Goal: Find contact information: Find contact information

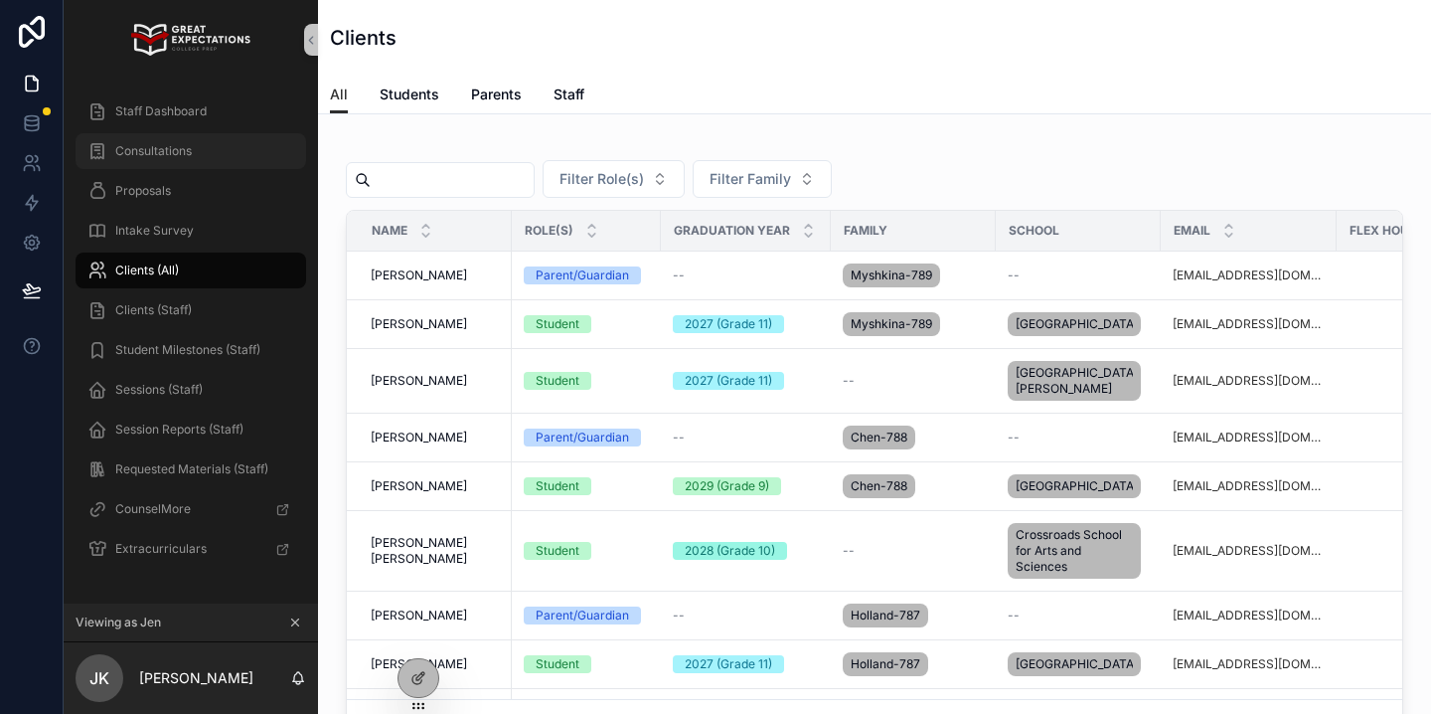
scroll to position [0, 490]
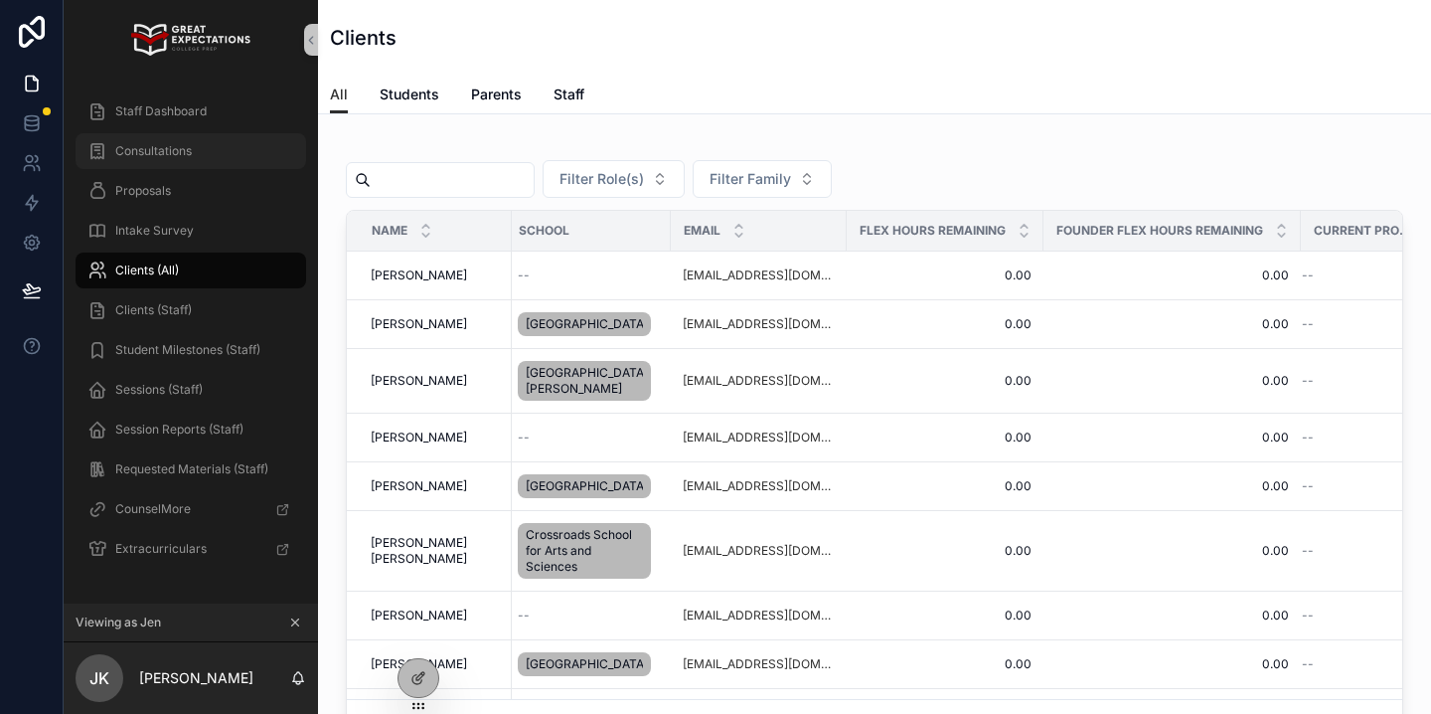
click at [235, 154] on div "Consultations" at bounding box center [190, 151] width 207 height 32
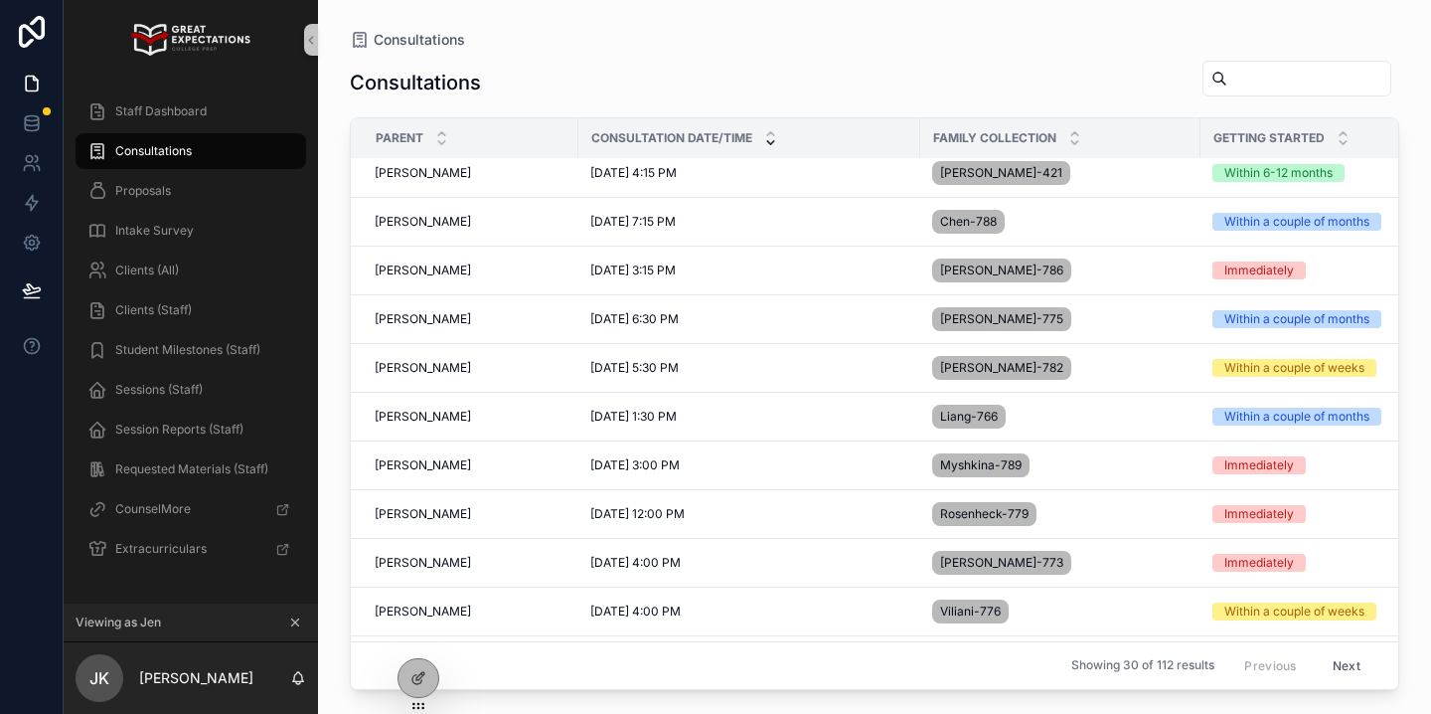
scroll to position [11, 0]
click at [502, 468] on div "[PERSON_NAME] [PERSON_NAME]" at bounding box center [471, 464] width 192 height 16
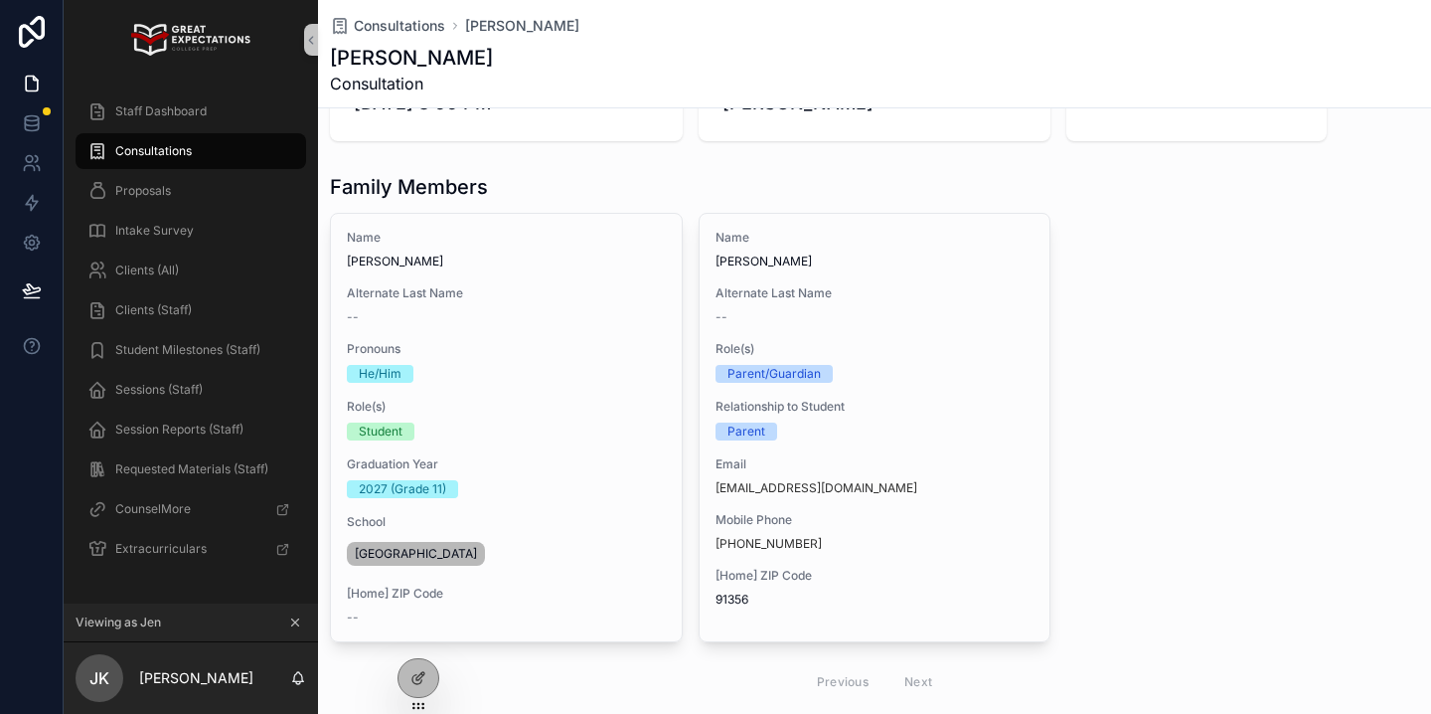
scroll to position [99, 0]
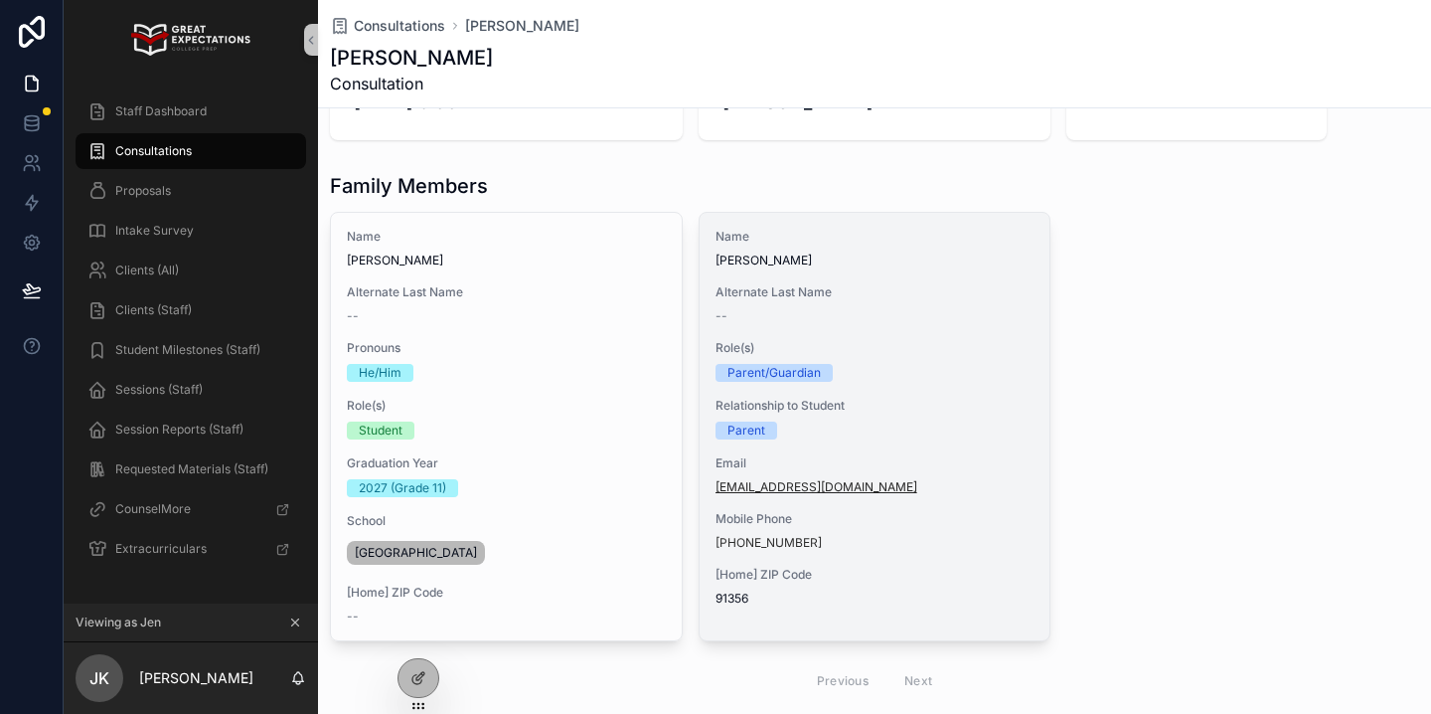
click at [857, 491] on link "[EMAIL_ADDRESS][DOMAIN_NAME]" at bounding box center [816, 487] width 202 height 16
click at [991, 562] on div "Name [PERSON_NAME] Alternate Last Name -- Role(s) Parent/Guardian Relationship …" at bounding box center [875, 417] width 351 height 409
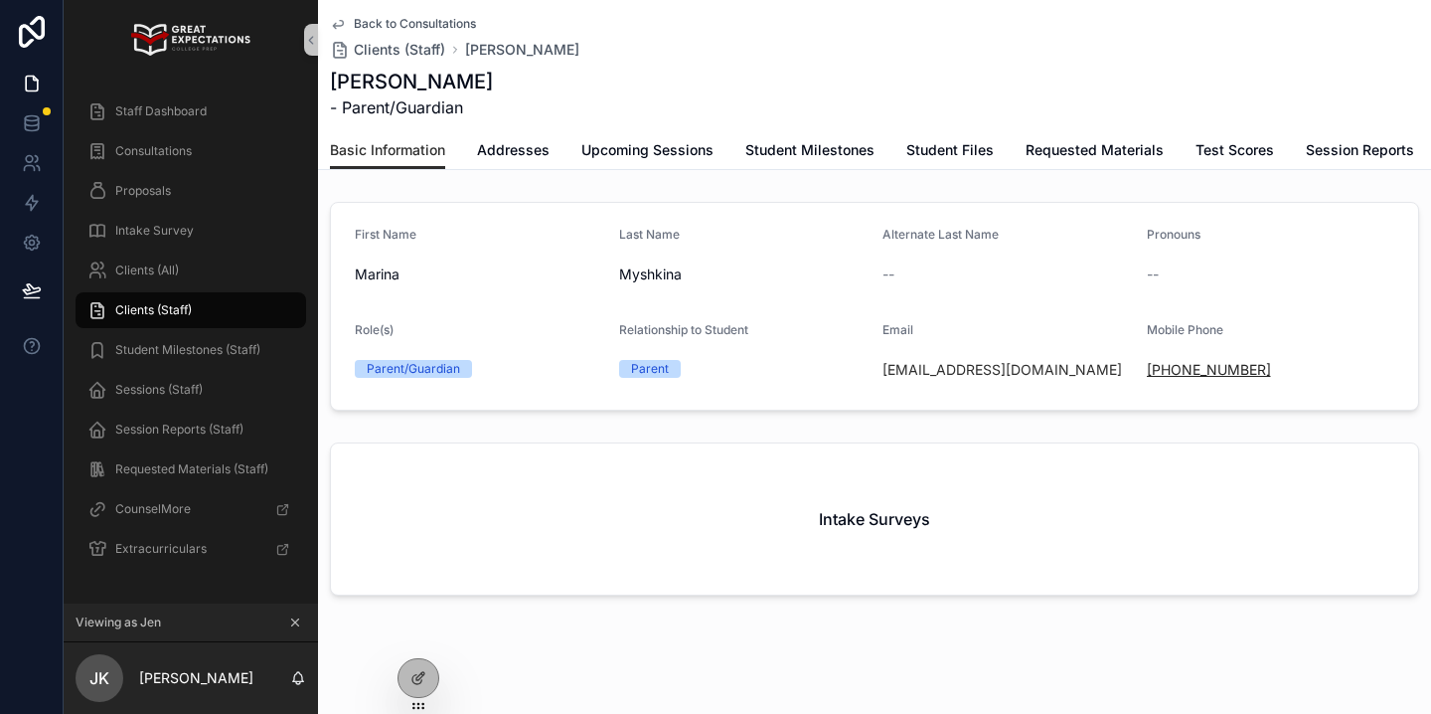
drag, startPoint x: 1319, startPoint y: 373, endPoint x: 1167, endPoint y: 375, distance: 152.1
click at [1167, 375] on div "[PHONE_NUMBER]" at bounding box center [1271, 370] width 248 height 20
copy link "[PHONE_NUMBER]"
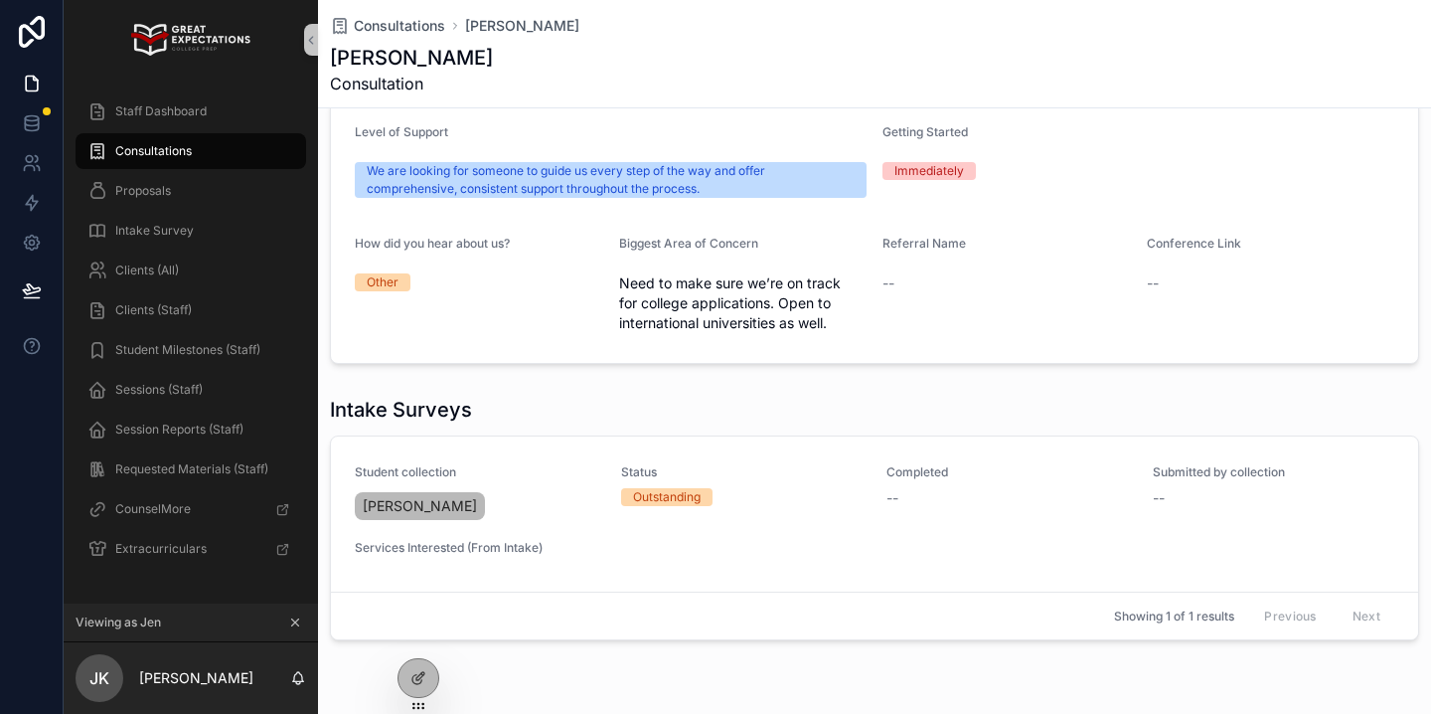
scroll to position [736, 0]
click at [207, 274] on div "Clients (All)" at bounding box center [190, 270] width 207 height 32
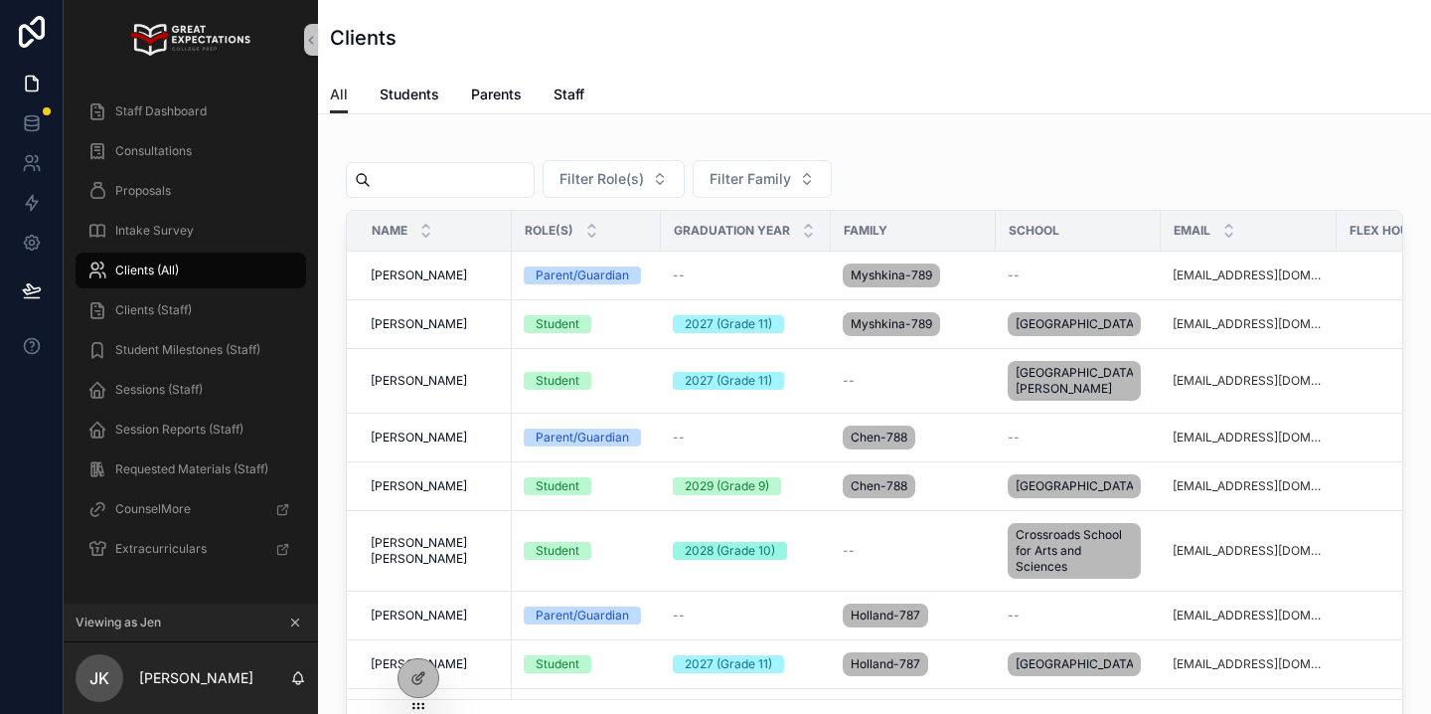
click at [448, 170] on input "scrollable content" at bounding box center [452, 180] width 163 height 28
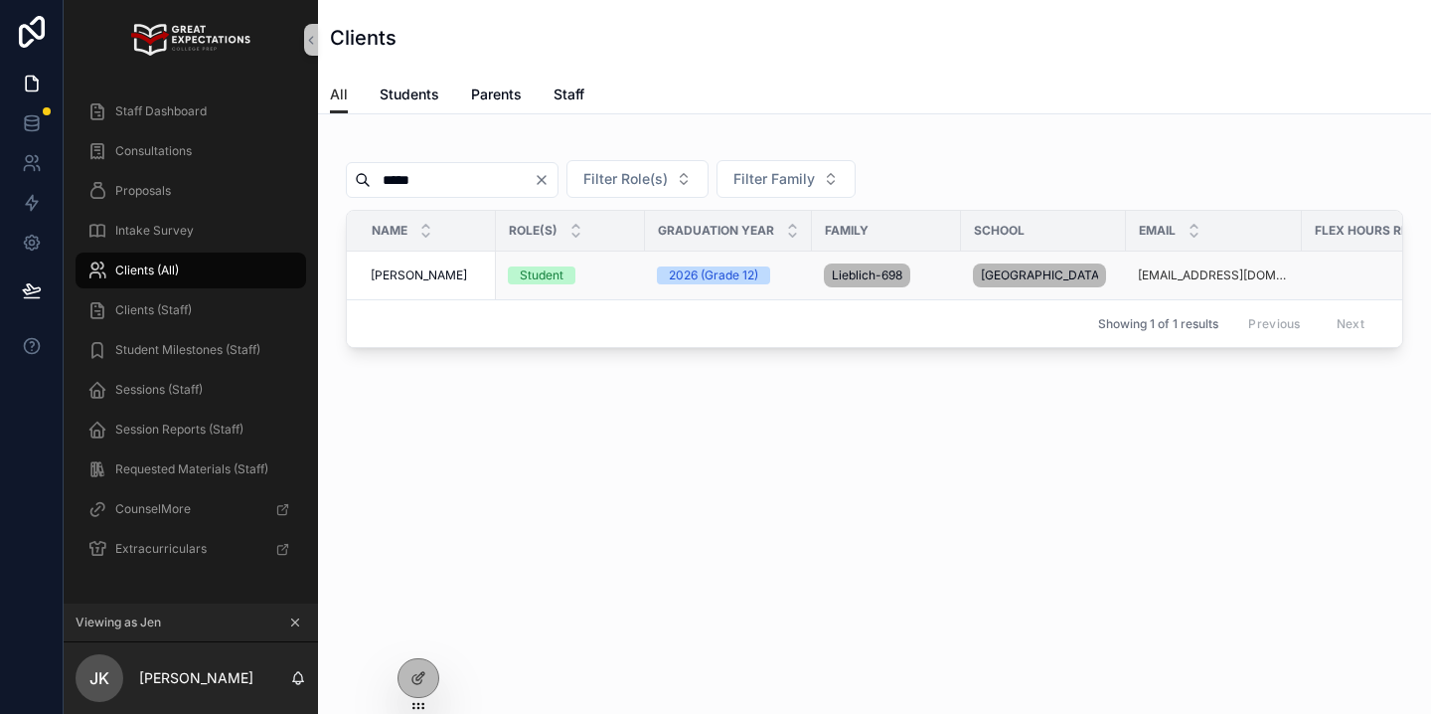
type input "*****"
click at [419, 270] on td "[PERSON_NAME] [PERSON_NAME]" at bounding box center [421, 275] width 149 height 49
click at [419, 283] on span "[PERSON_NAME]" at bounding box center [419, 275] width 96 height 16
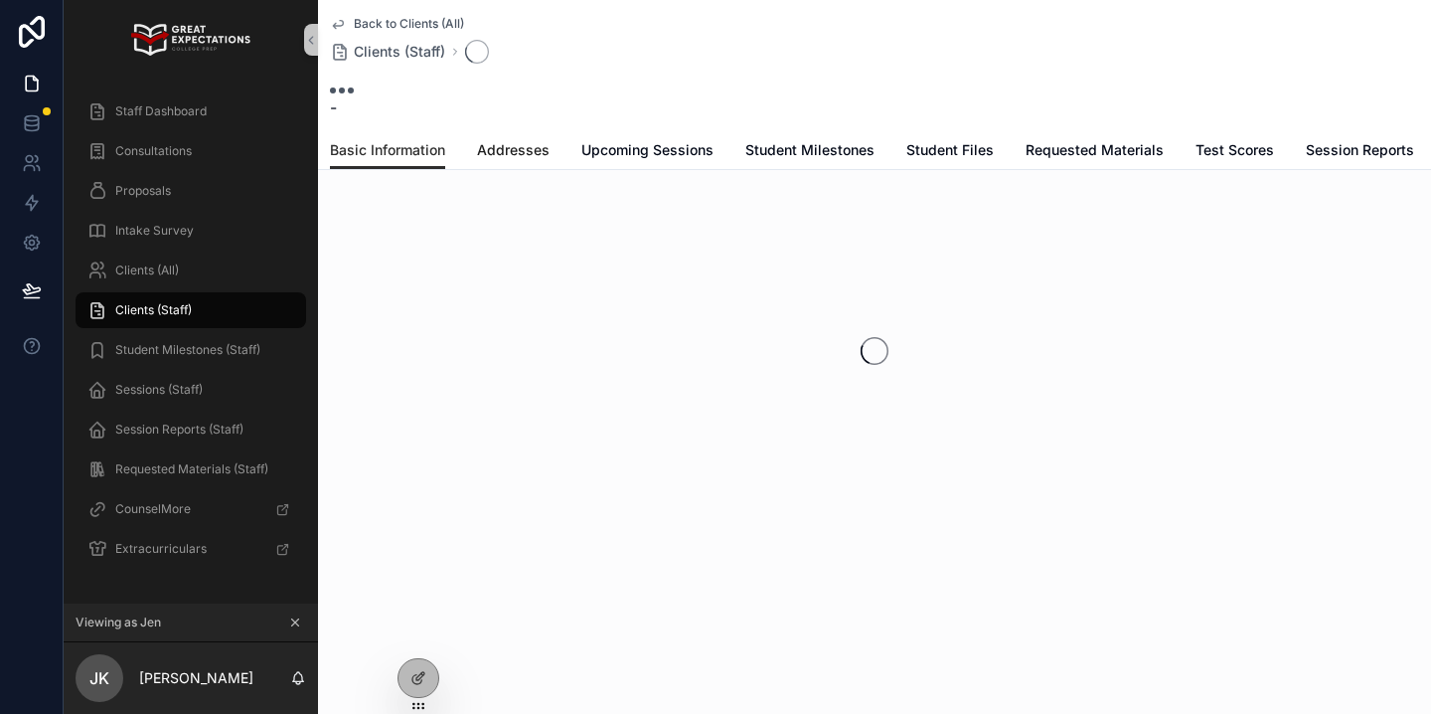
click at [488, 156] on span "Addresses" at bounding box center [513, 150] width 73 height 20
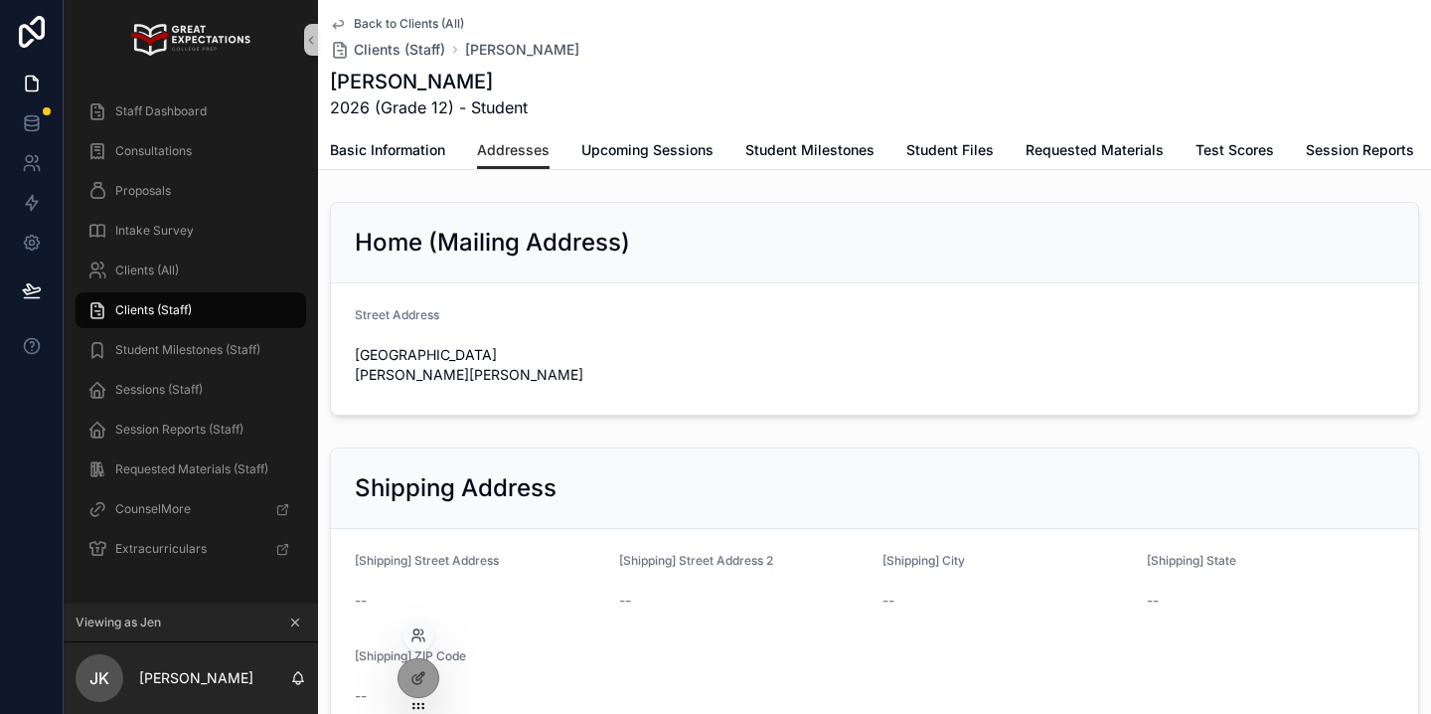
click at [418, 625] on div at bounding box center [418, 635] width 32 height 32
click at [410, 640] on icon at bounding box center [418, 635] width 16 height 16
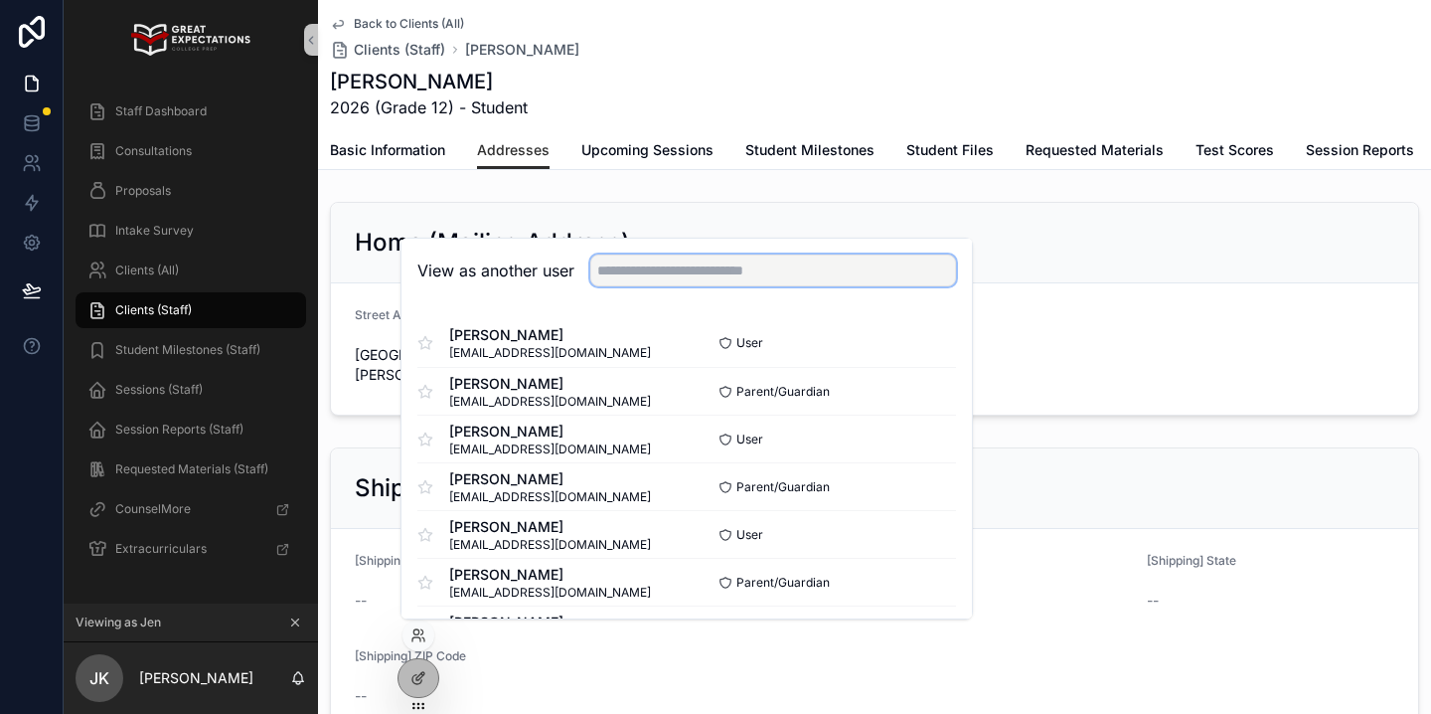
click at [646, 272] on input "text" at bounding box center [773, 270] width 366 height 32
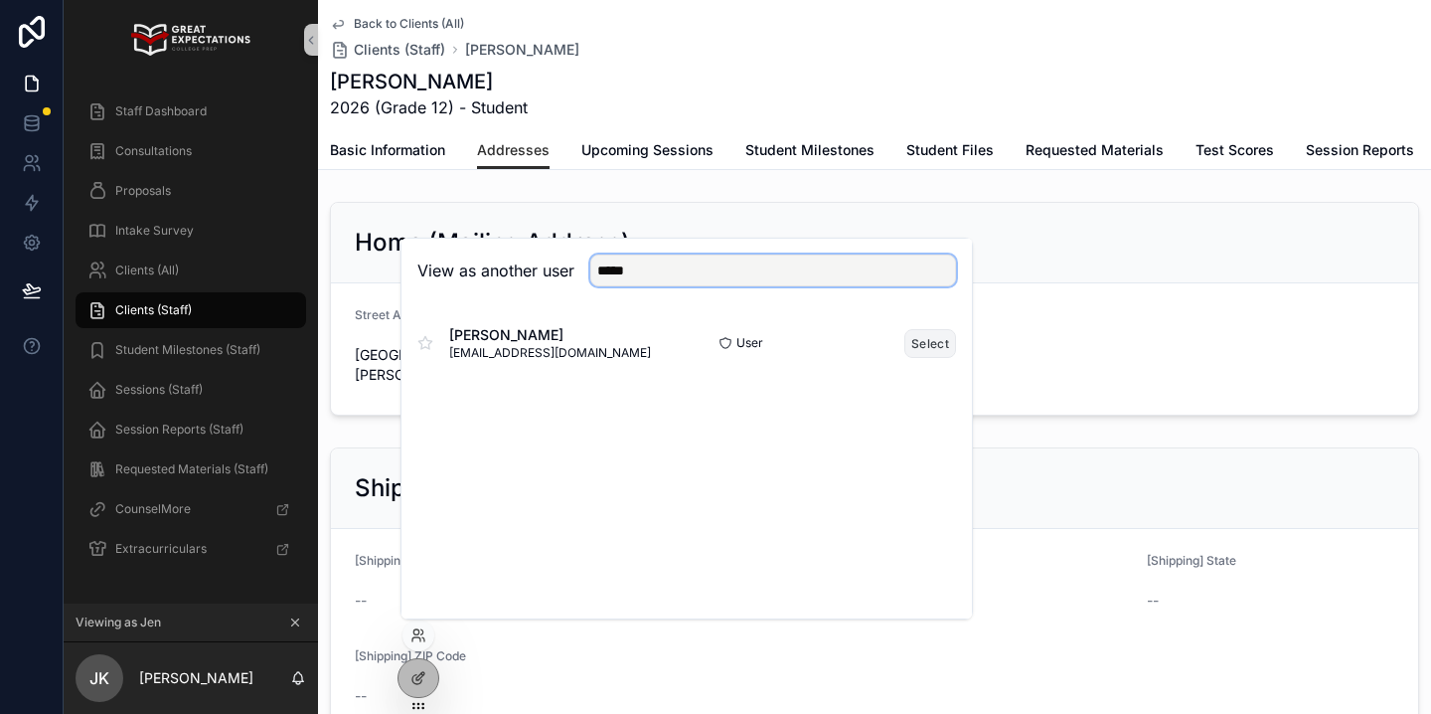
type input "*****"
click at [931, 344] on button "Select" at bounding box center [930, 343] width 52 height 29
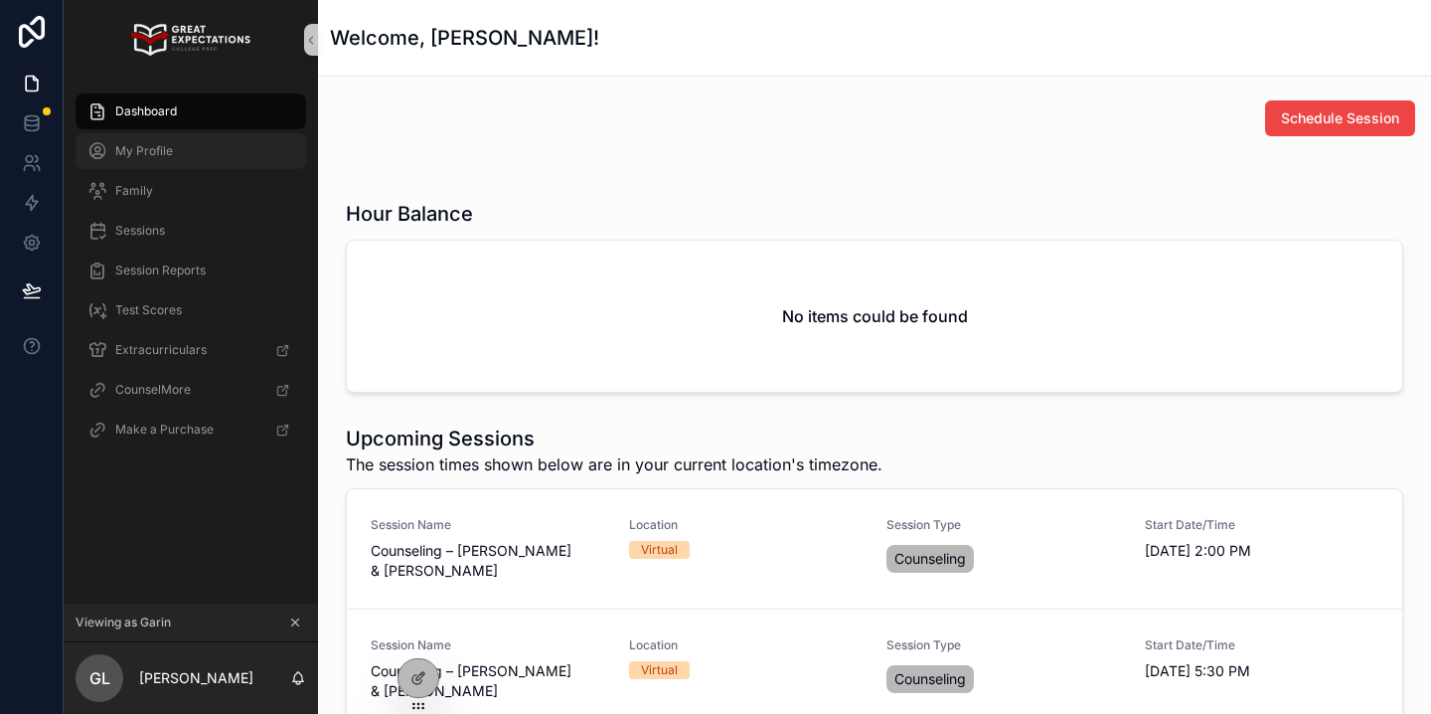
click at [274, 156] on div "My Profile" at bounding box center [190, 151] width 207 height 32
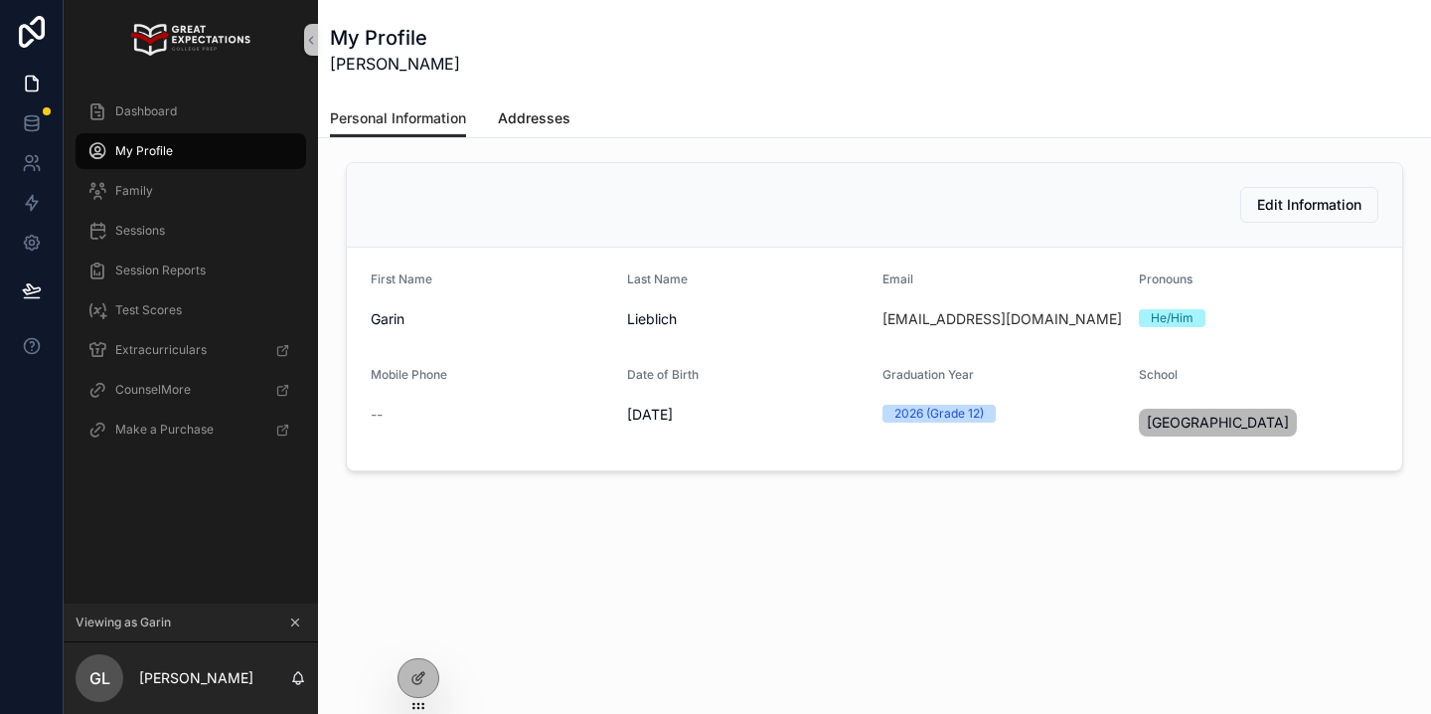
click at [529, 123] on span "Addresses" at bounding box center [534, 118] width 73 height 20
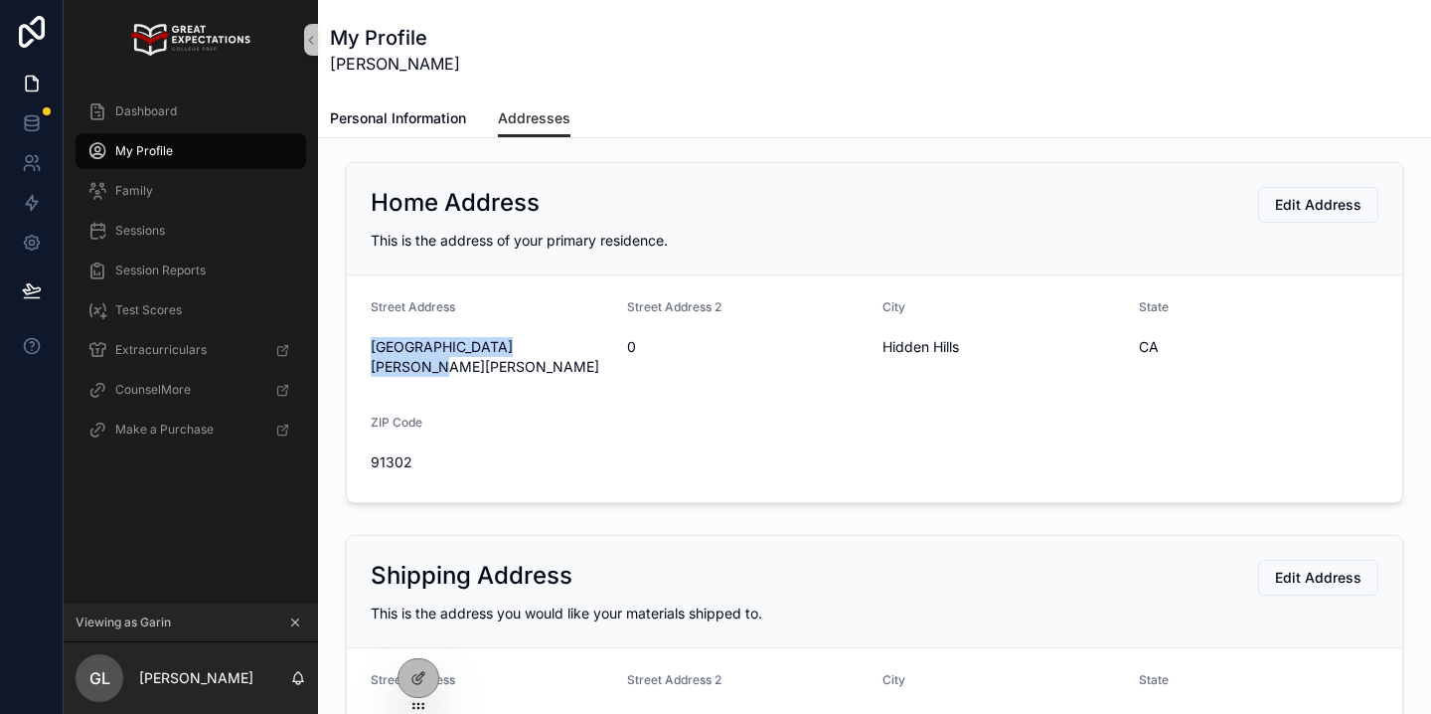
drag, startPoint x: 561, startPoint y: 352, endPoint x: 371, endPoint y: 351, distance: 190.8
click at [371, 351] on span "[GEOGRAPHIC_DATA][PERSON_NAME][PERSON_NAME]" at bounding box center [491, 357] width 240 height 40
copy span "[GEOGRAPHIC_DATA][PERSON_NAME][PERSON_NAME]"
click at [414, 637] on icon at bounding box center [416, 639] width 8 height 4
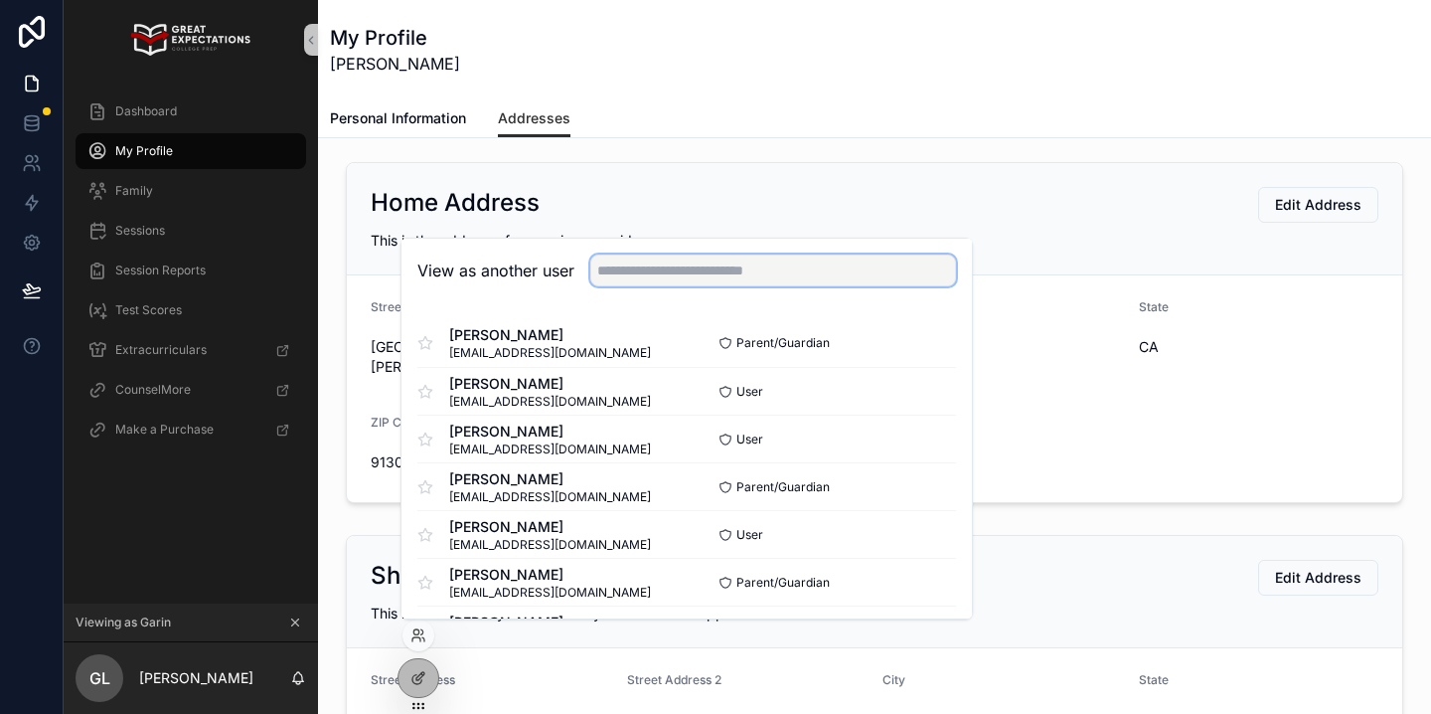
click at [658, 280] on input "text" at bounding box center [773, 270] width 366 height 32
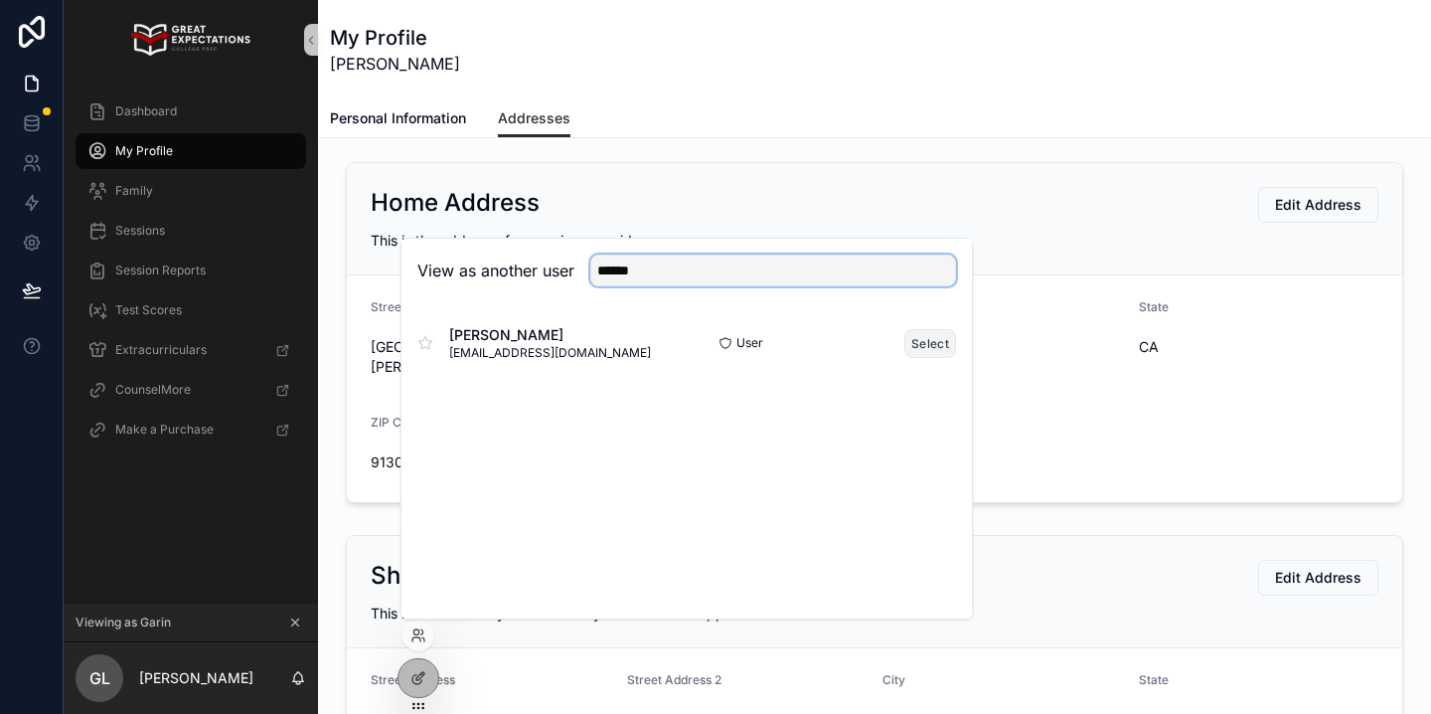
type input "******"
click at [933, 342] on button "Select" at bounding box center [930, 343] width 52 height 29
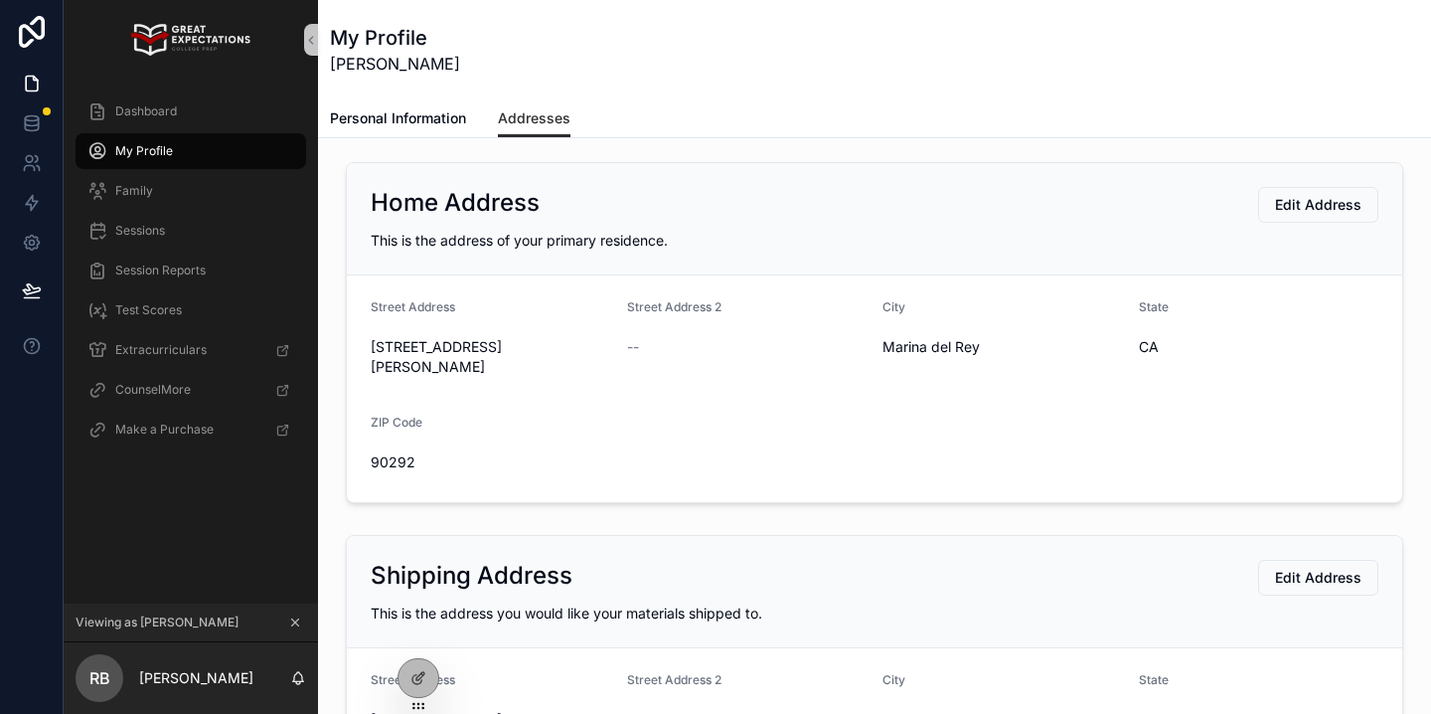
click at [293, 619] on icon "scrollable content" at bounding box center [295, 622] width 14 height 14
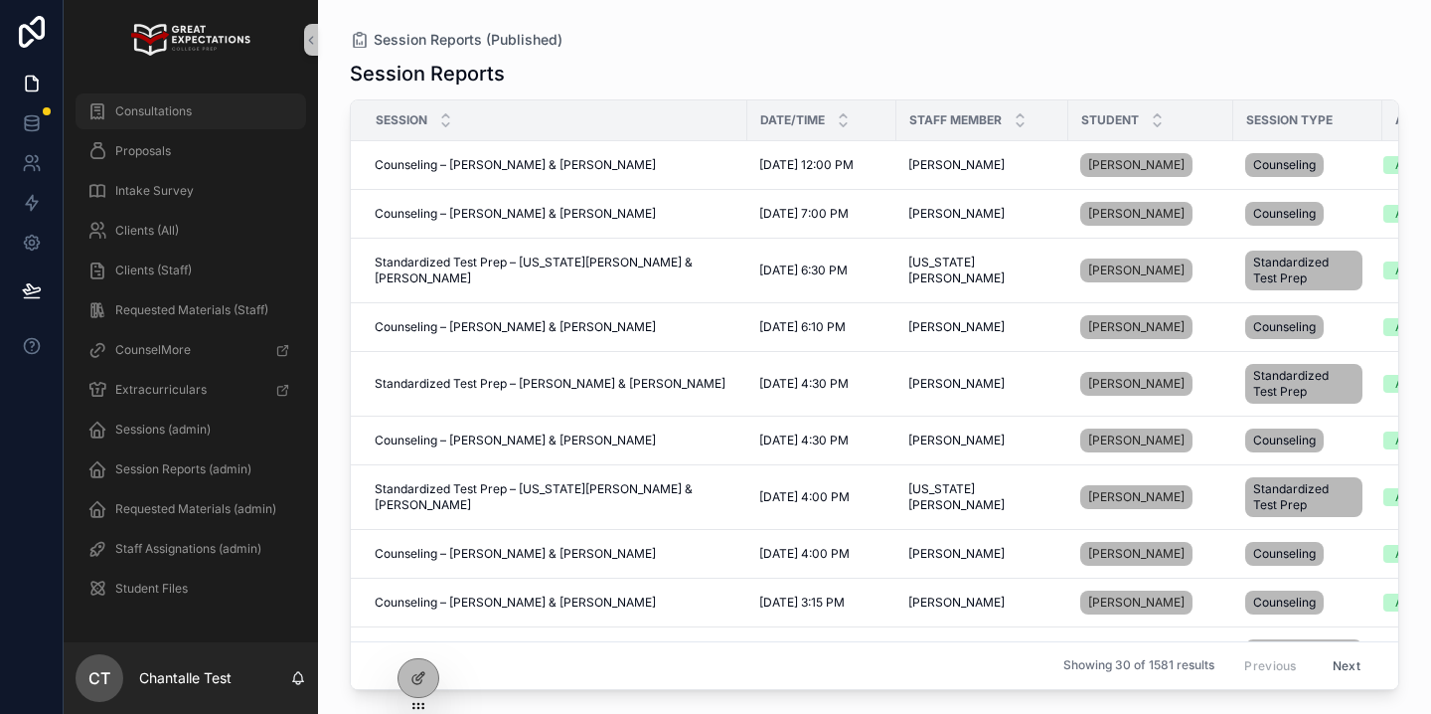
click at [198, 113] on div "Consultations" at bounding box center [190, 111] width 207 height 32
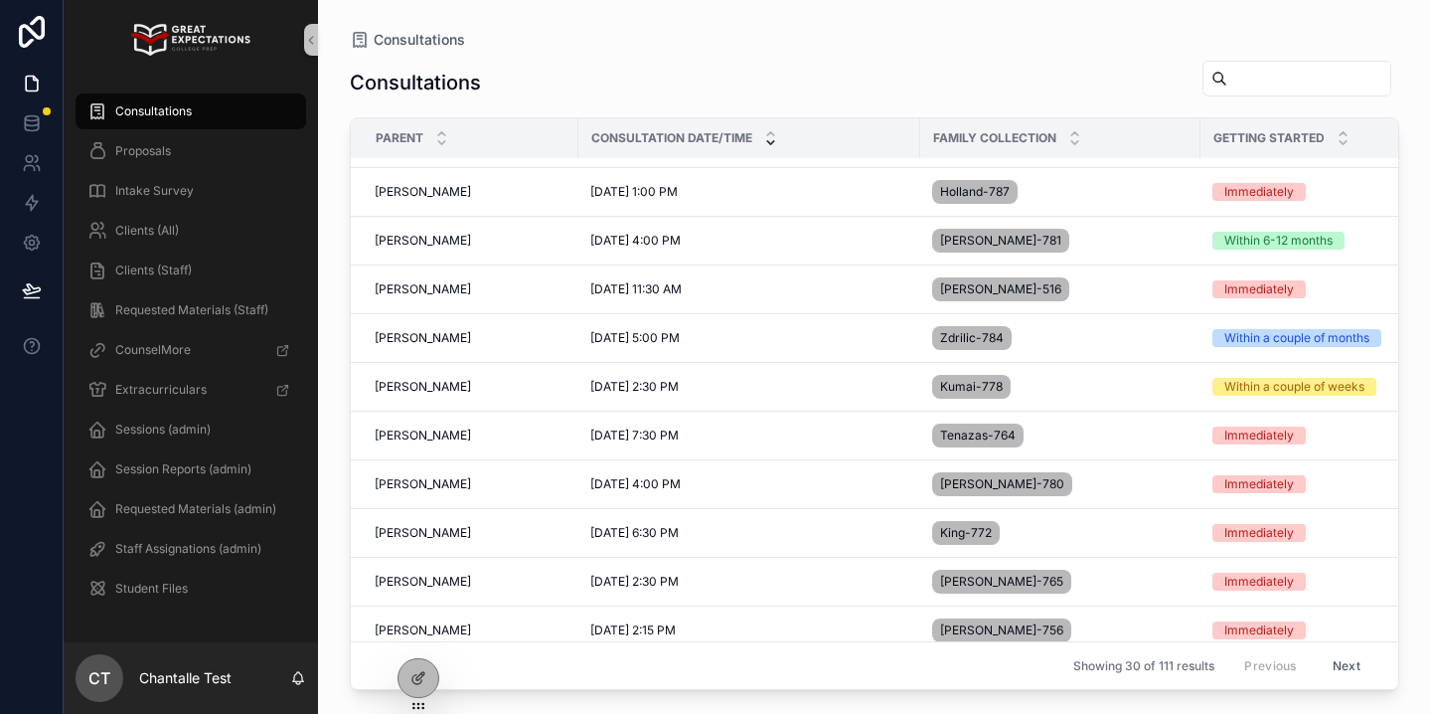
scroll to position [480, 0]
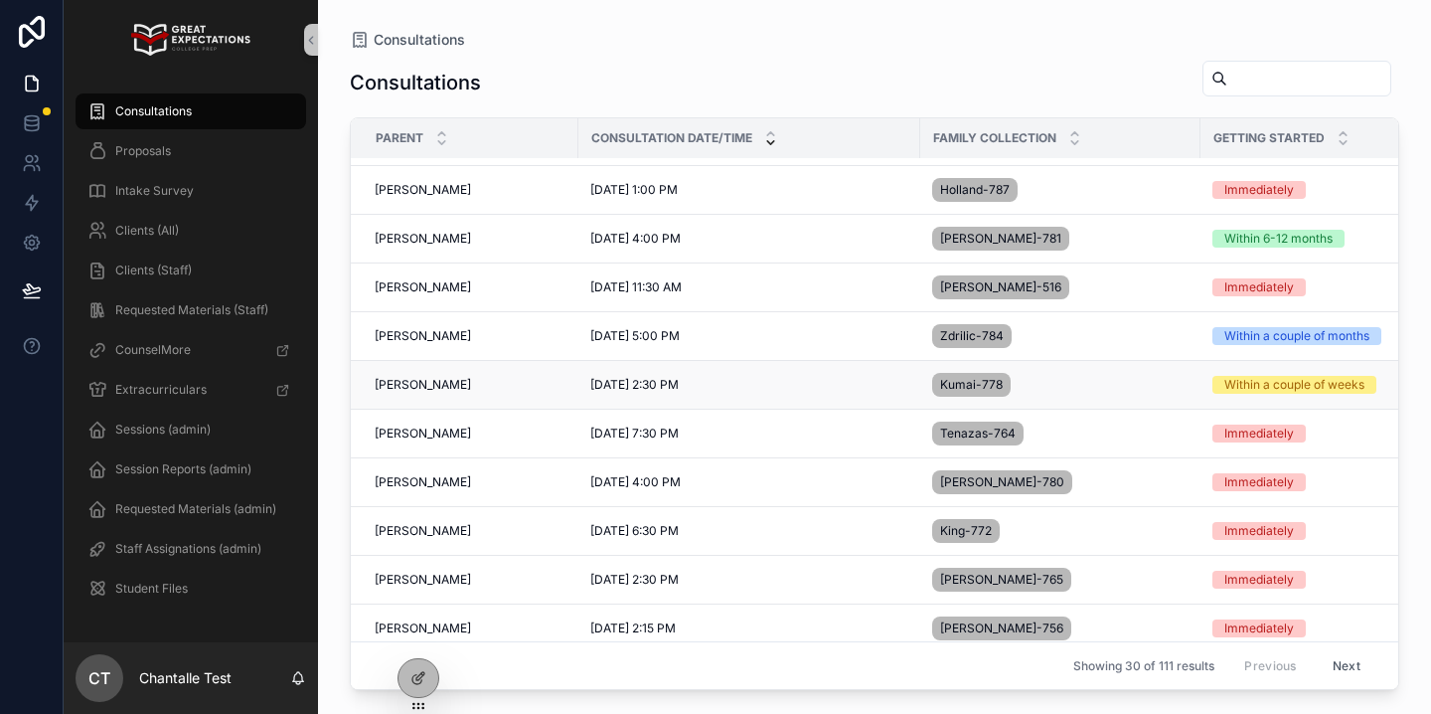
click at [478, 390] on div "Bick Kumai Bick Kumai" at bounding box center [471, 385] width 192 height 16
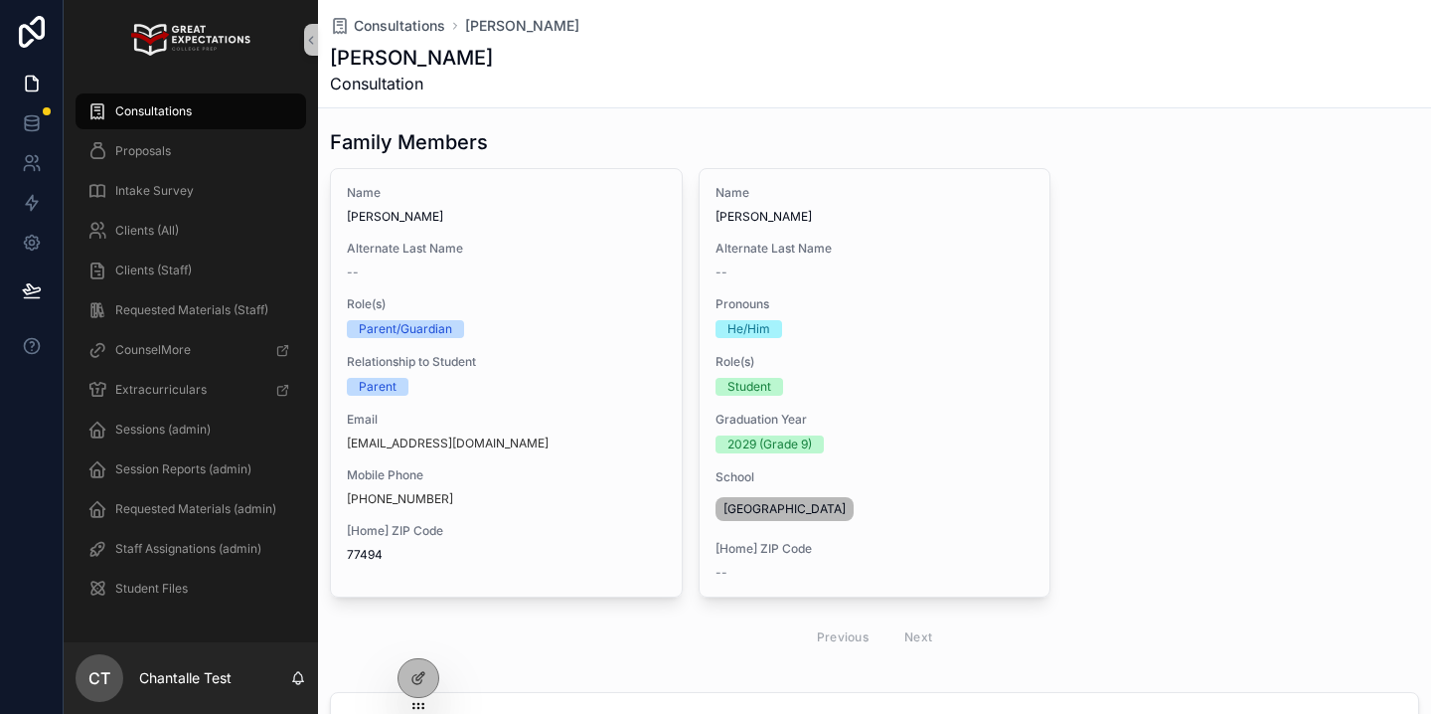
scroll to position [160, 0]
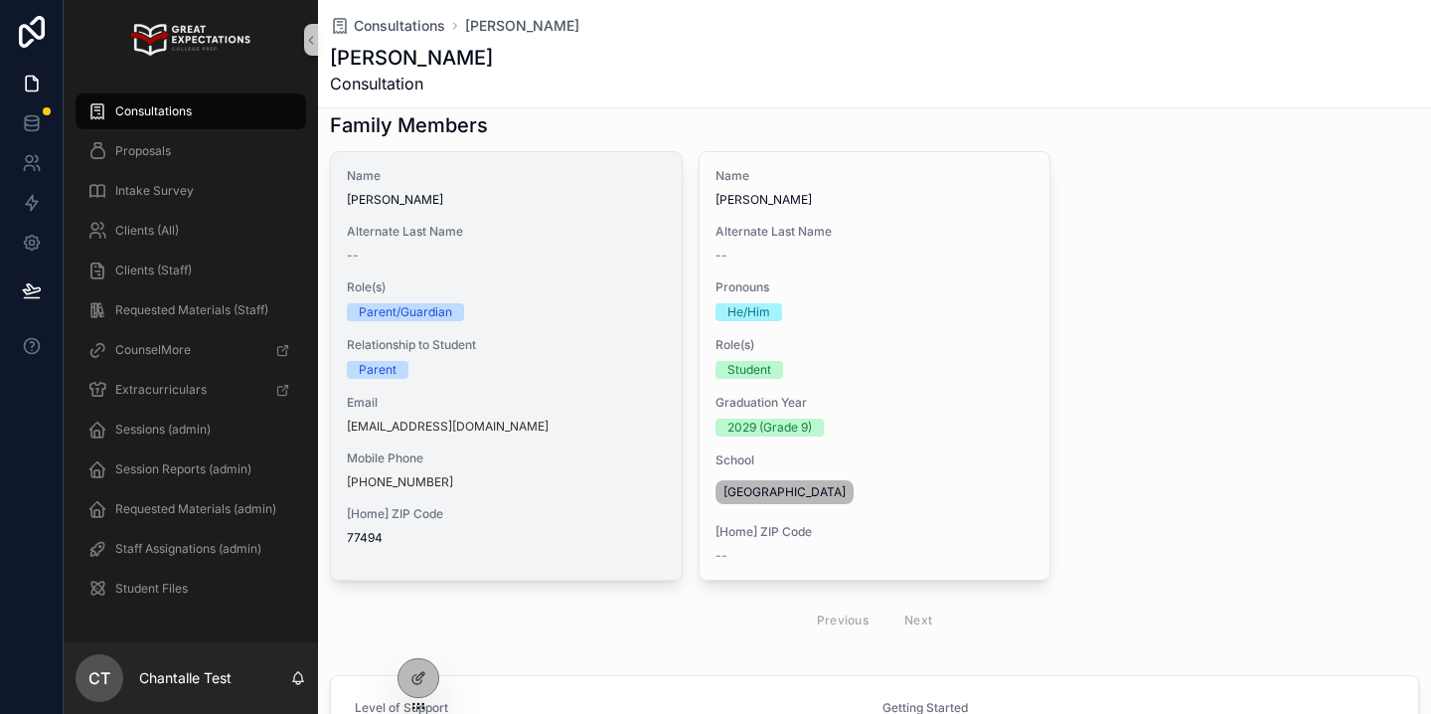
click at [518, 555] on div "Name Bick Kumai Alternate Last Name -- Role(s) Parent/Guardian Relationship to …" at bounding box center [506, 356] width 351 height 409
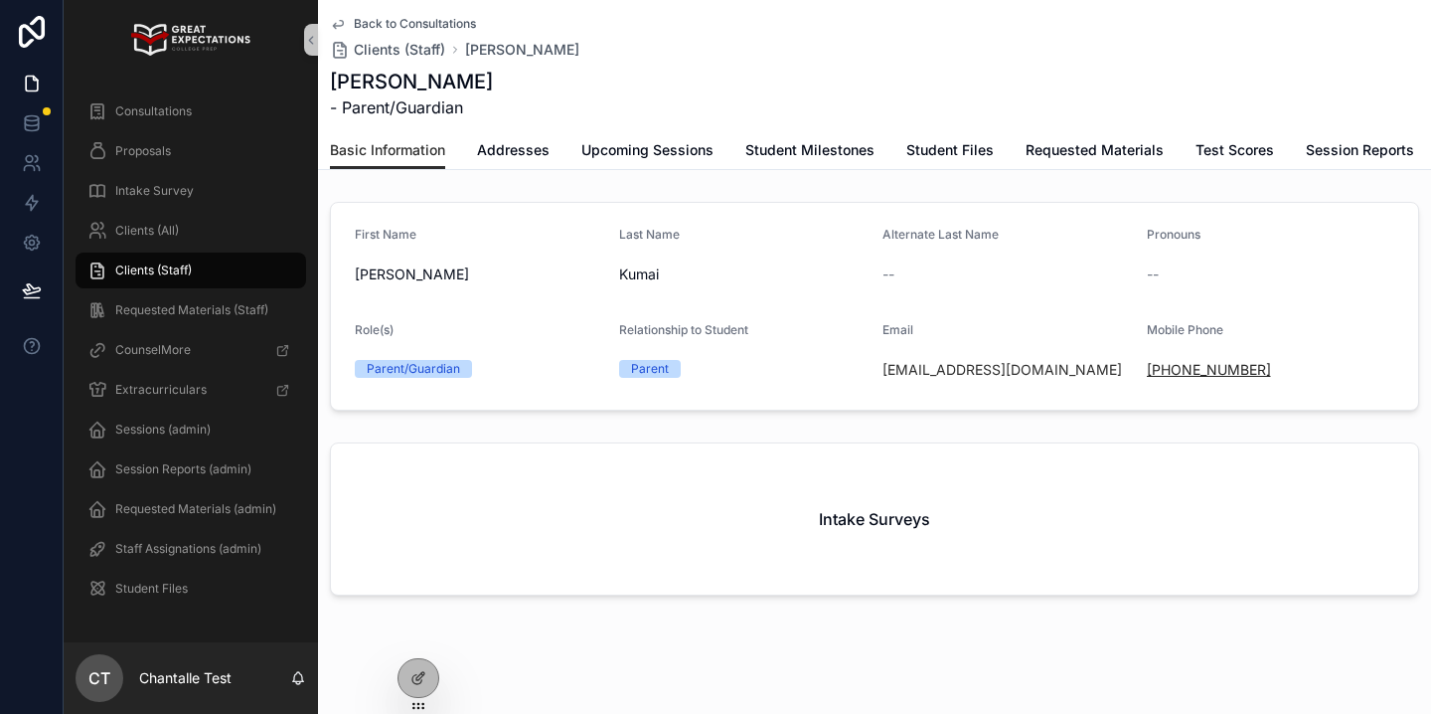
drag, startPoint x: 1282, startPoint y: 373, endPoint x: 1165, endPoint y: 372, distance: 117.3
click at [1165, 372] on div "+1 972-352-3093" at bounding box center [1271, 370] width 248 height 20
copy link "972-352-3093"
click at [152, 100] on div "Consultations" at bounding box center [190, 111] width 207 height 32
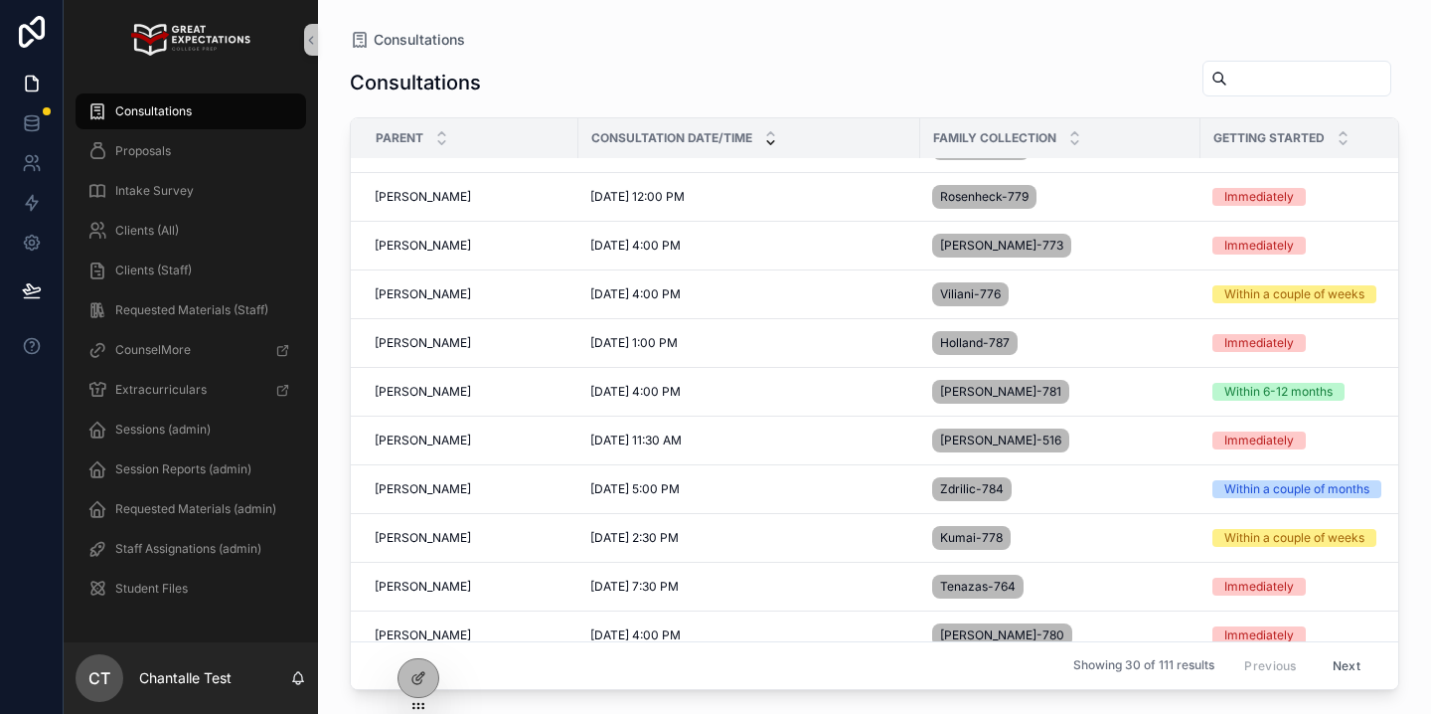
scroll to position [329, 0]
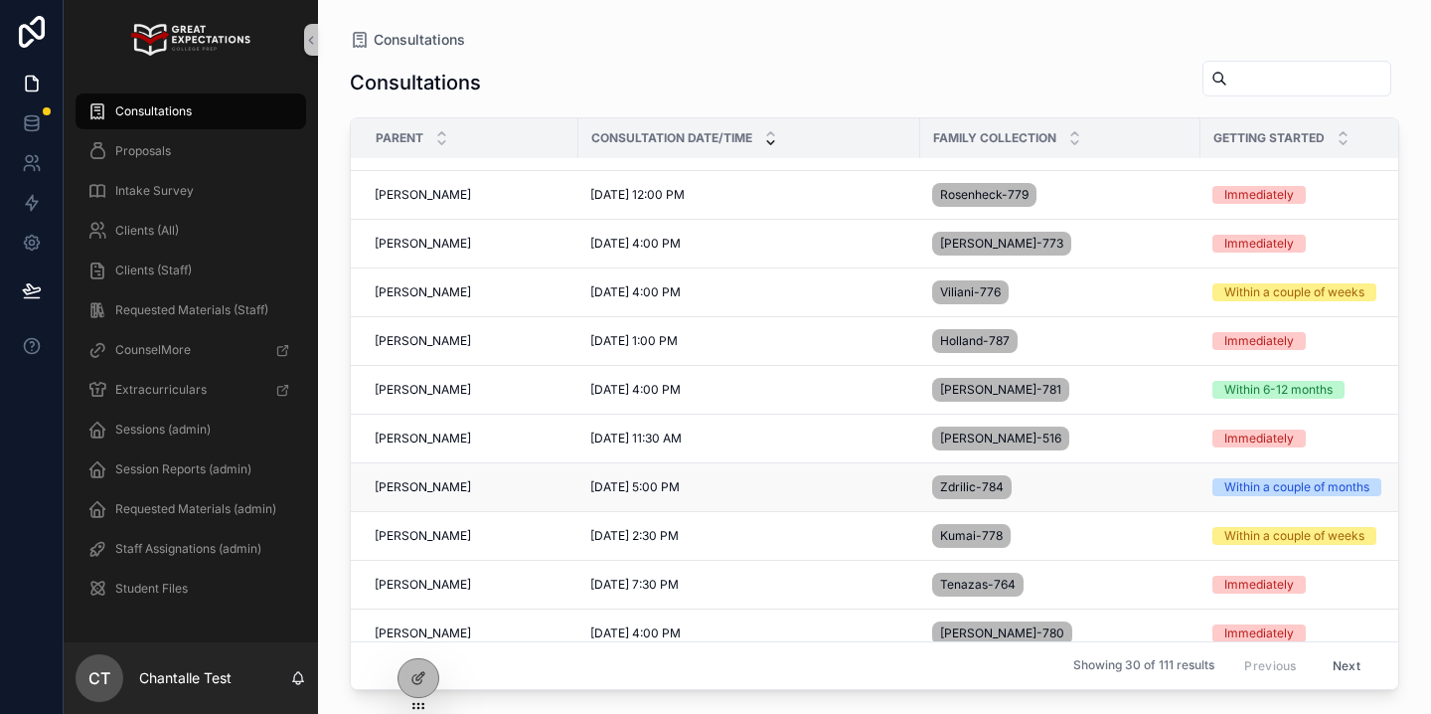
click at [434, 476] on td "Nicole Zdrilic Nicole Zdrilic" at bounding box center [465, 487] width 228 height 49
click at [434, 483] on span "[PERSON_NAME]" at bounding box center [423, 487] width 96 height 16
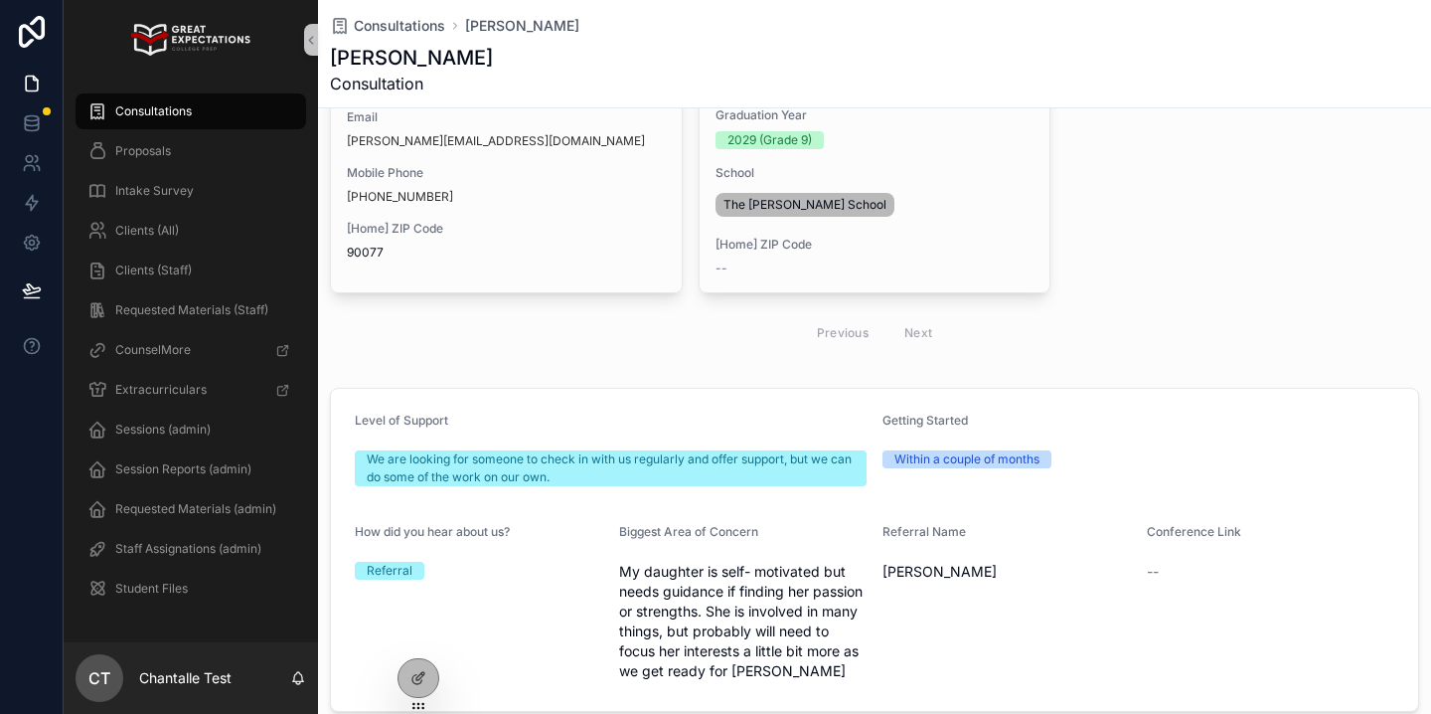
scroll to position [301, 0]
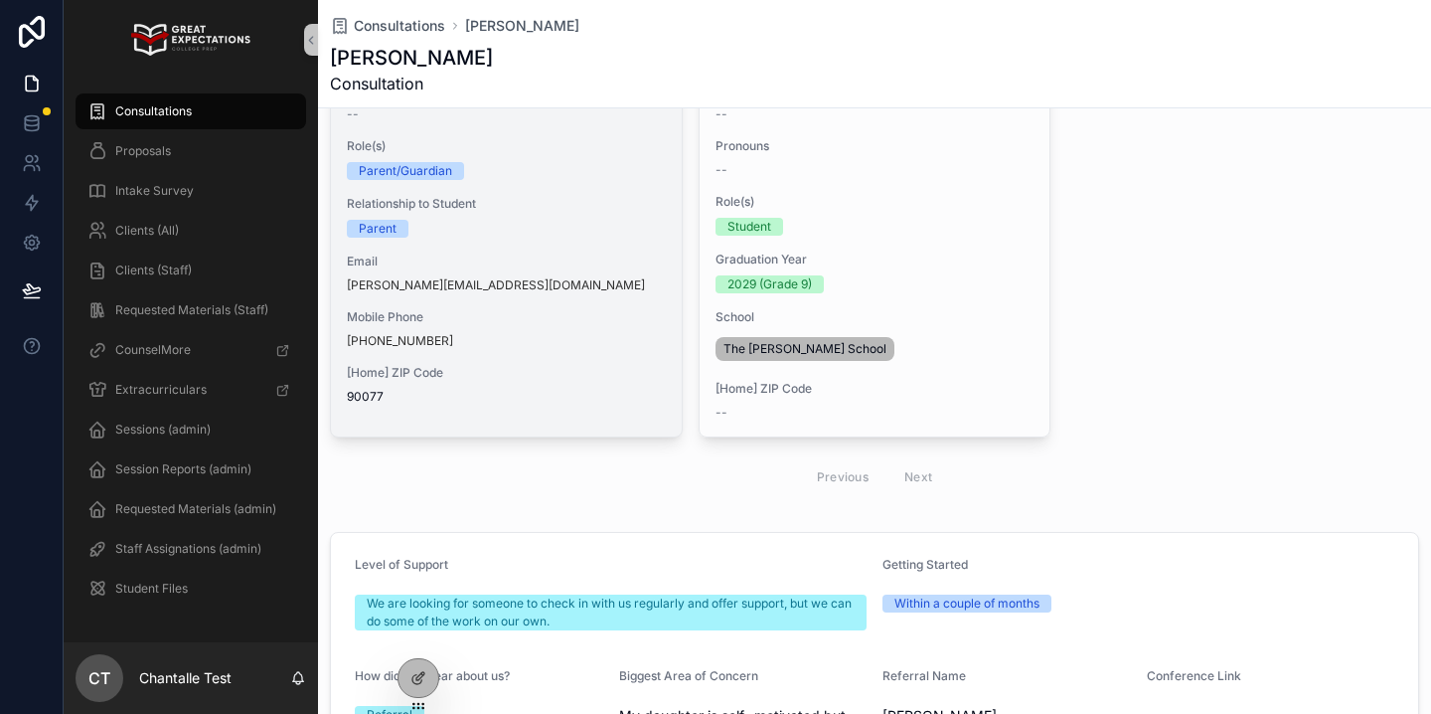
click at [670, 395] on div "Name Nicole Zdrilic Alternate Last Name -- Role(s) Parent/Guardian Relationship…" at bounding box center [506, 215] width 351 height 409
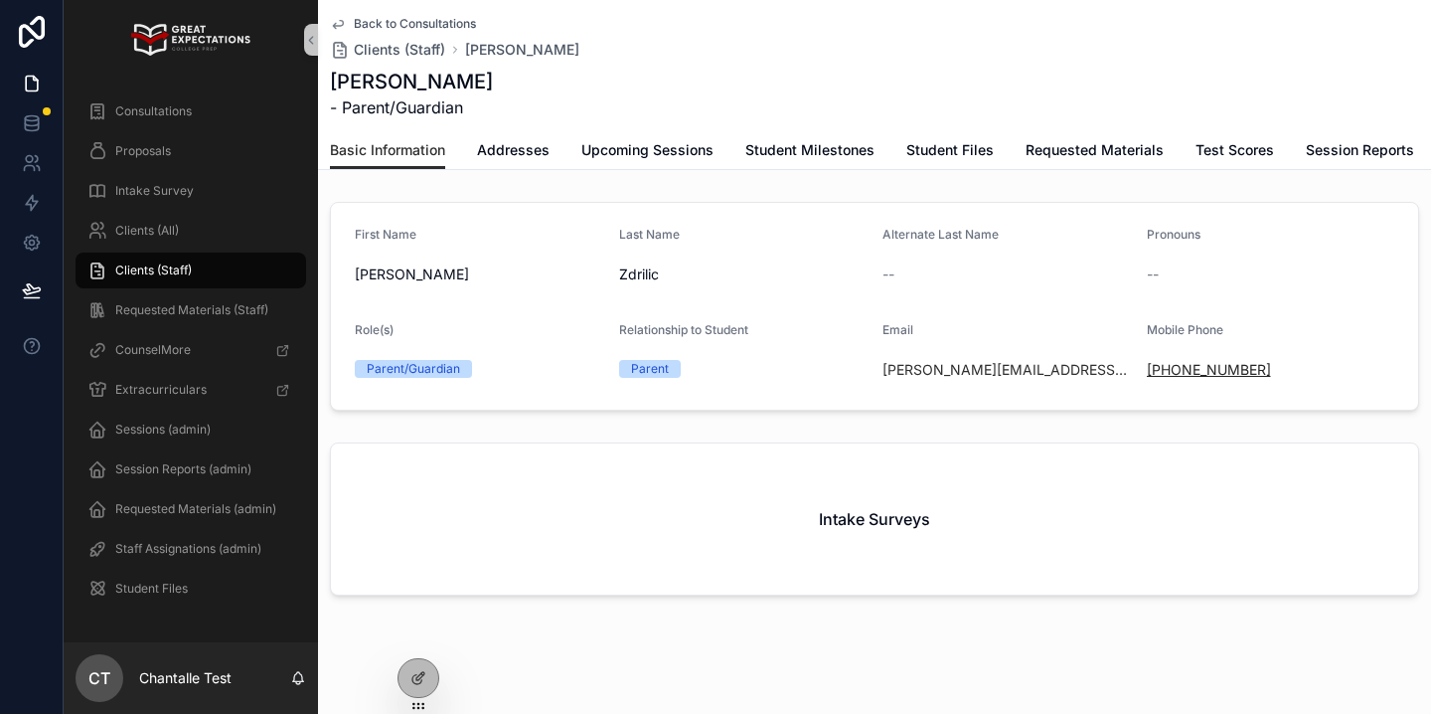
drag, startPoint x: 1297, startPoint y: 365, endPoint x: 1166, endPoint y: 360, distance: 131.3
click at [1166, 360] on div "+1 310-926-7948" at bounding box center [1271, 370] width 248 height 20
copy link "310-926-7948"
click at [185, 99] on div "Consultations" at bounding box center [190, 111] width 207 height 32
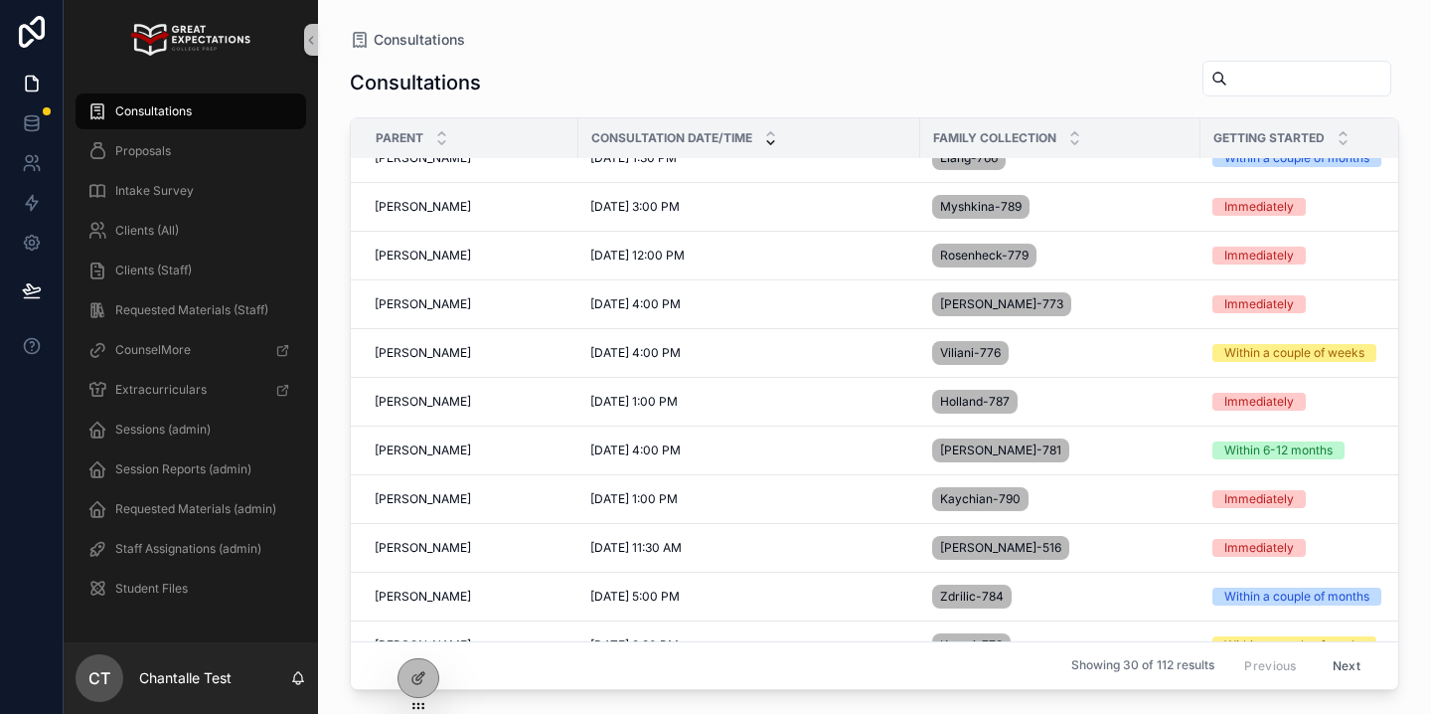
scroll to position [272, 0]
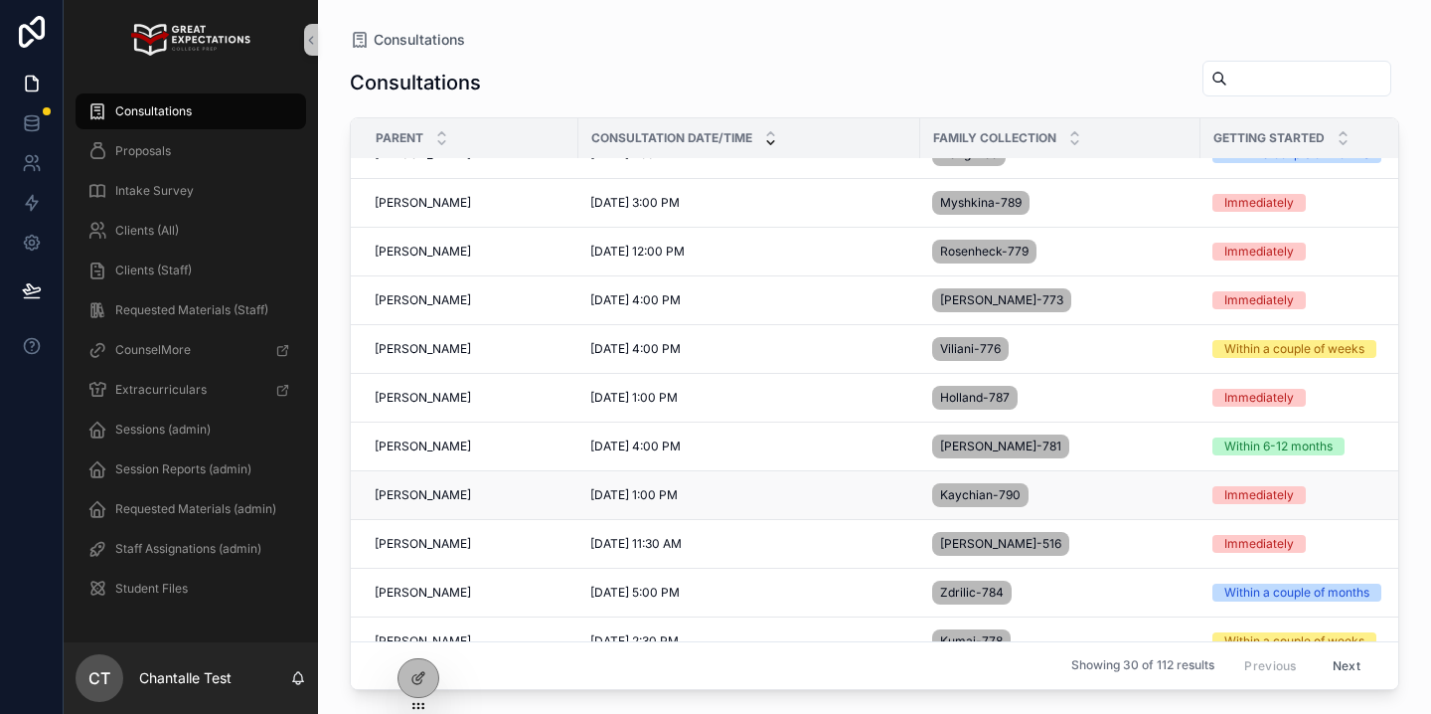
click at [443, 499] on span "Lara Kaychian" at bounding box center [423, 495] width 96 height 16
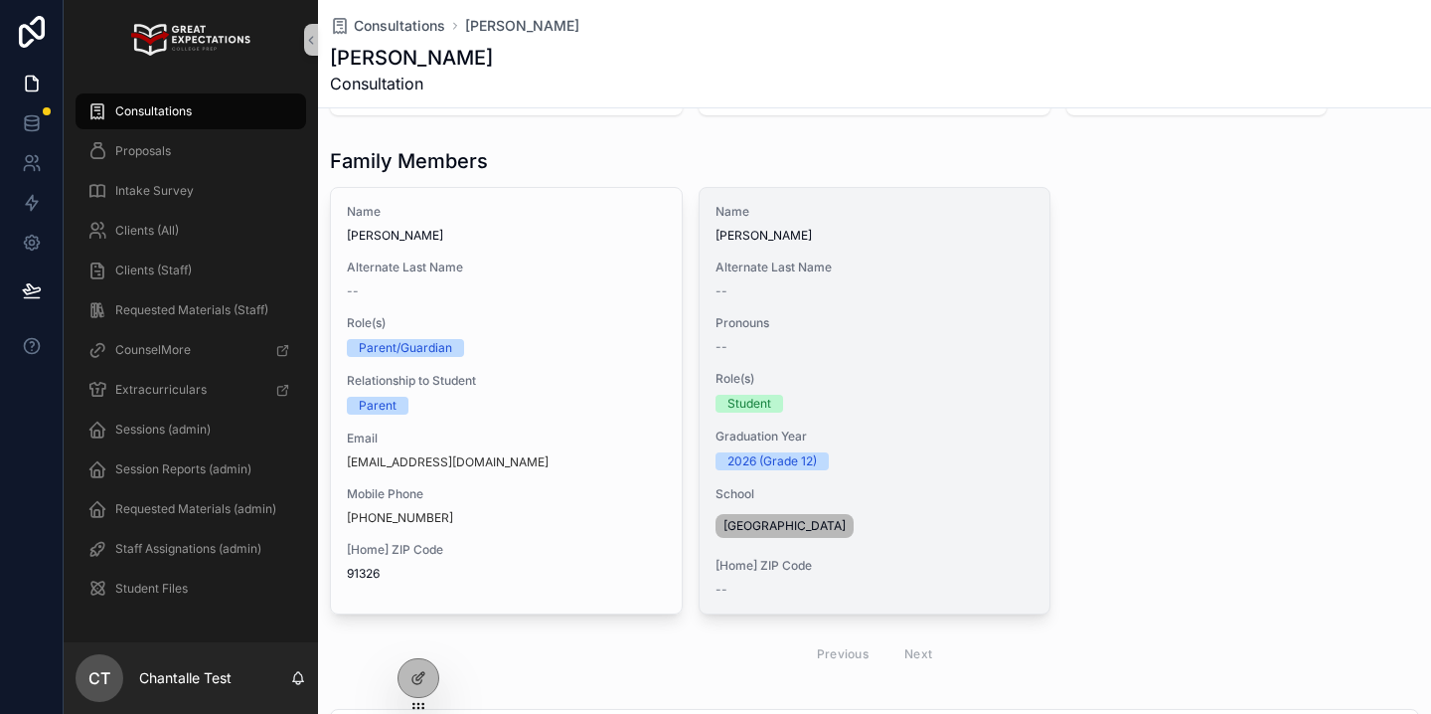
scroll to position [119, 0]
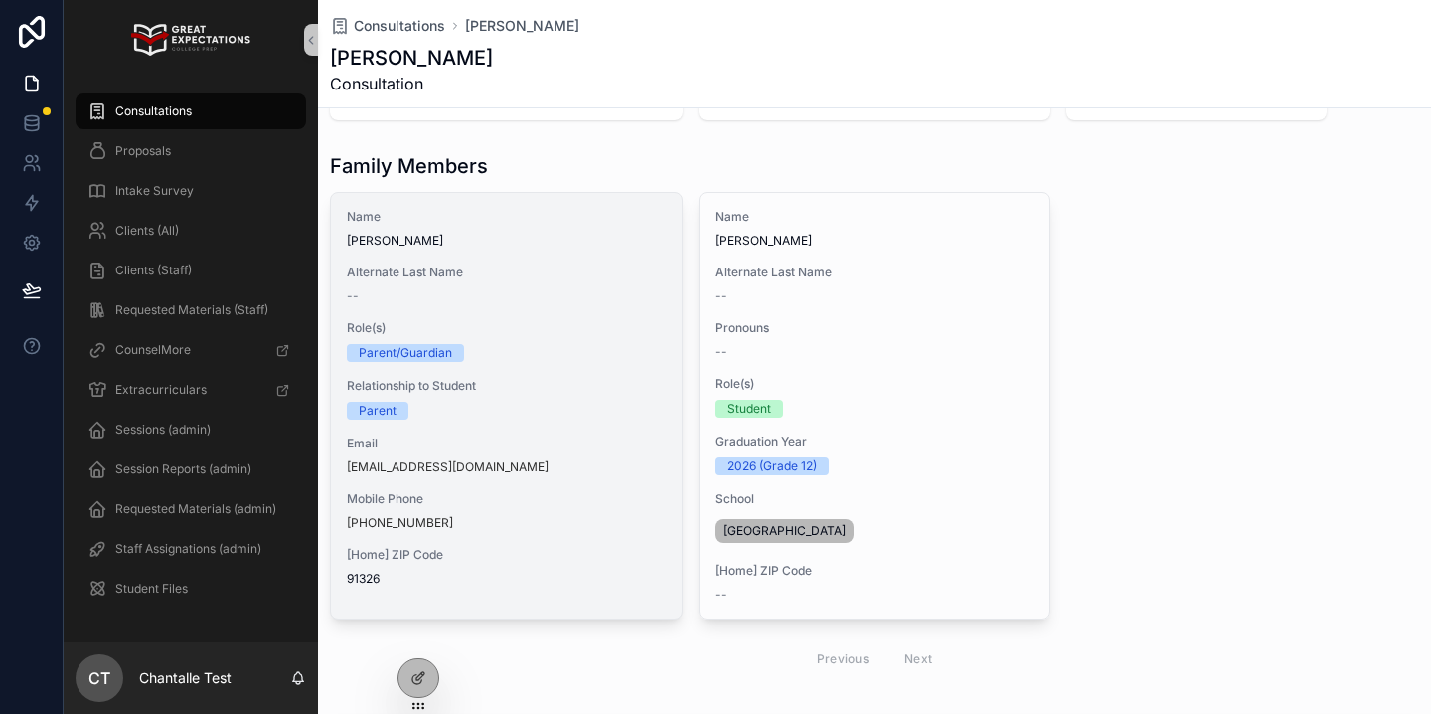
click at [565, 292] on div "--" at bounding box center [506, 296] width 319 height 16
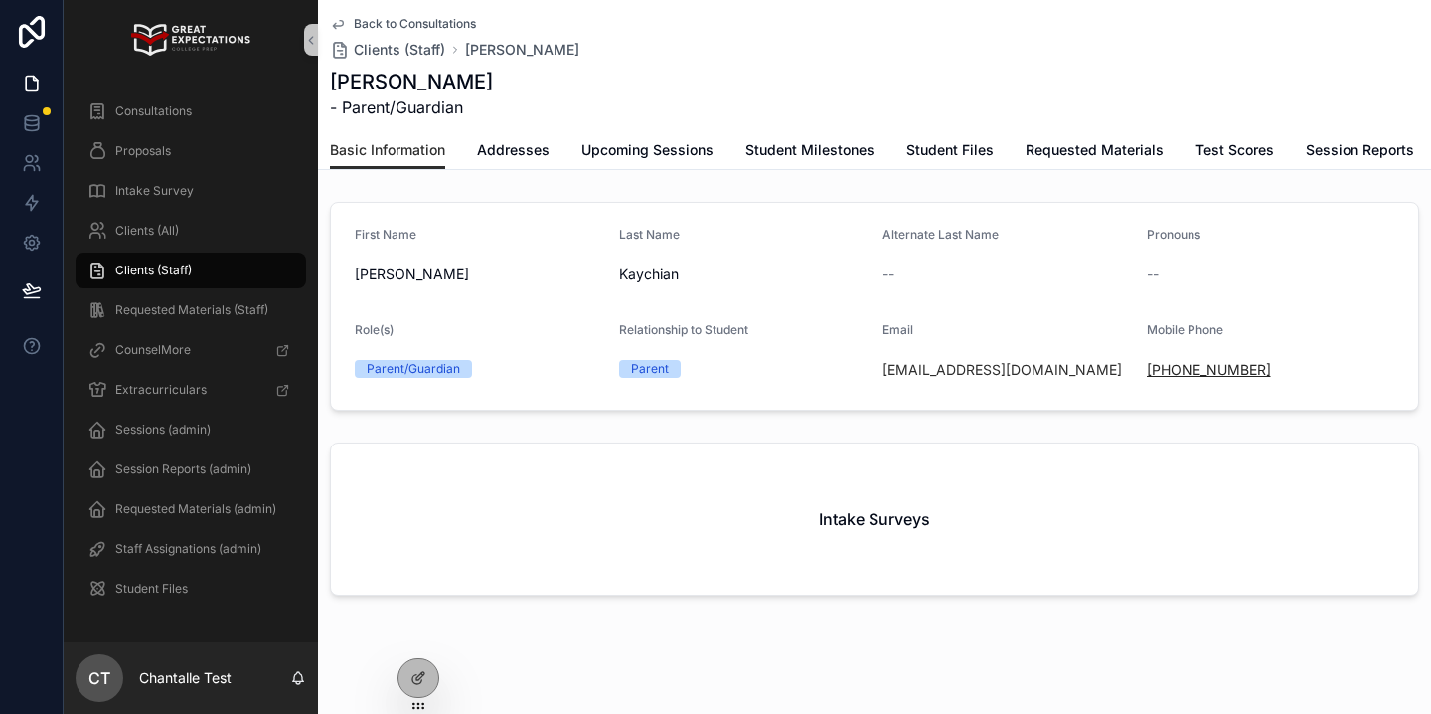
drag, startPoint x: 1289, startPoint y: 363, endPoint x: 1166, endPoint y: 363, distance: 123.2
click at [1166, 363] on div "+1 818-302-9347" at bounding box center [1271, 370] width 248 height 20
copy link "818-302-9347"
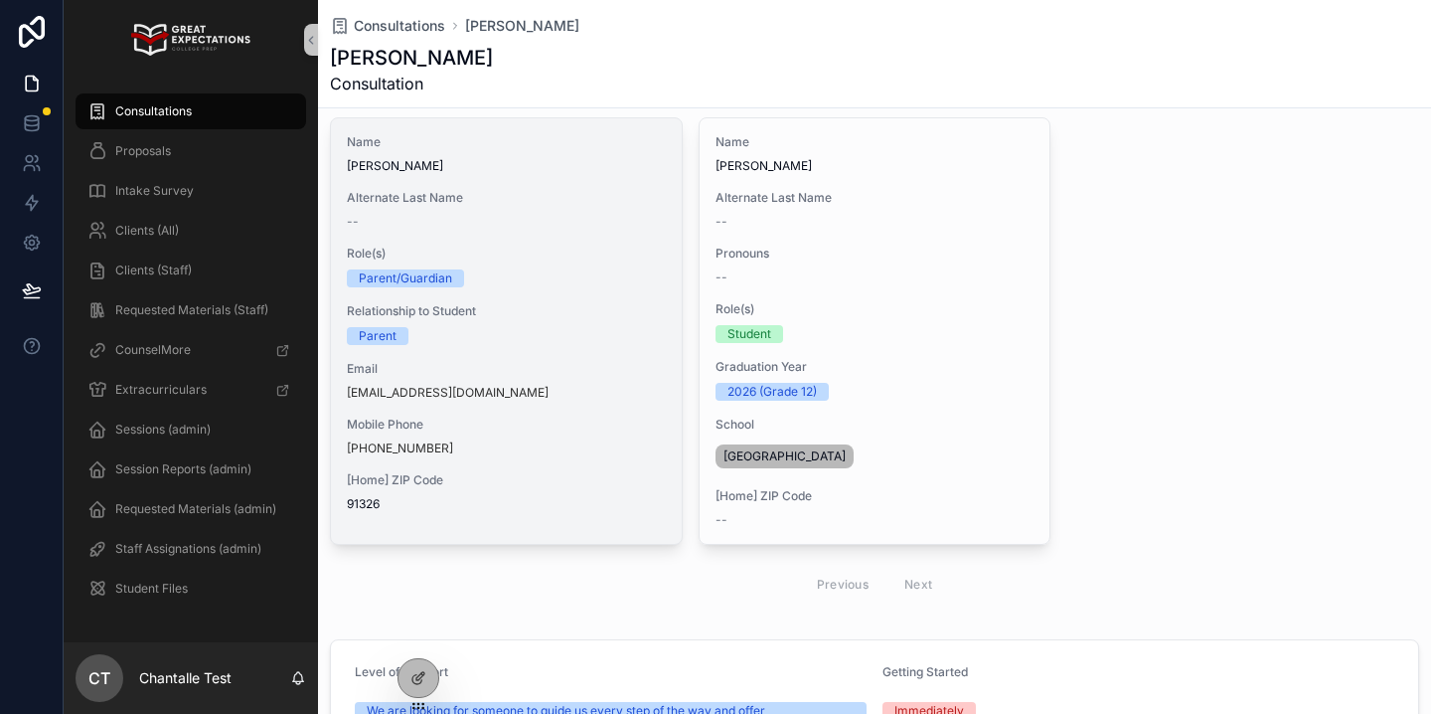
scroll to position [775, 0]
